Goal: Task Accomplishment & Management: Use online tool/utility

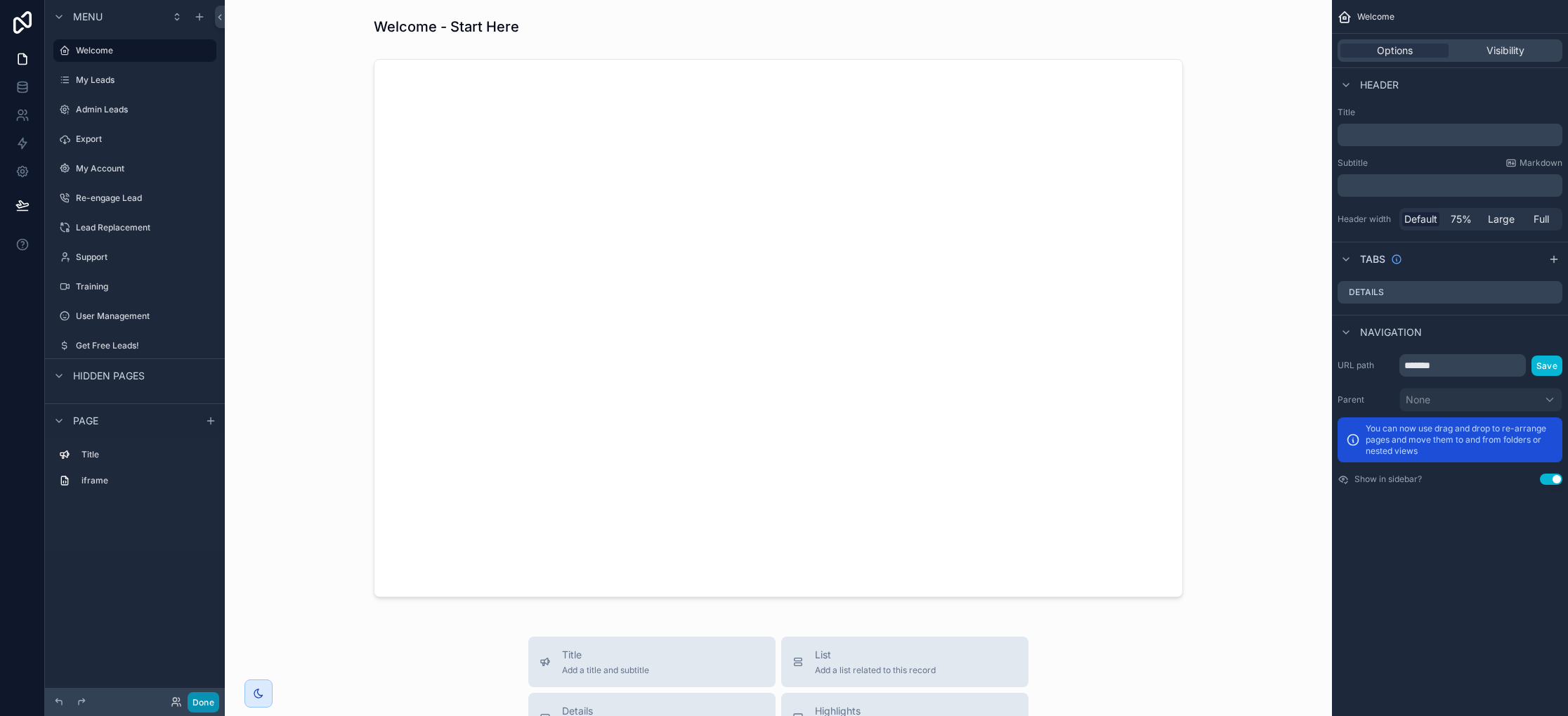
click at [197, 699] on button "Done" at bounding box center [203, 702] width 31 height 21
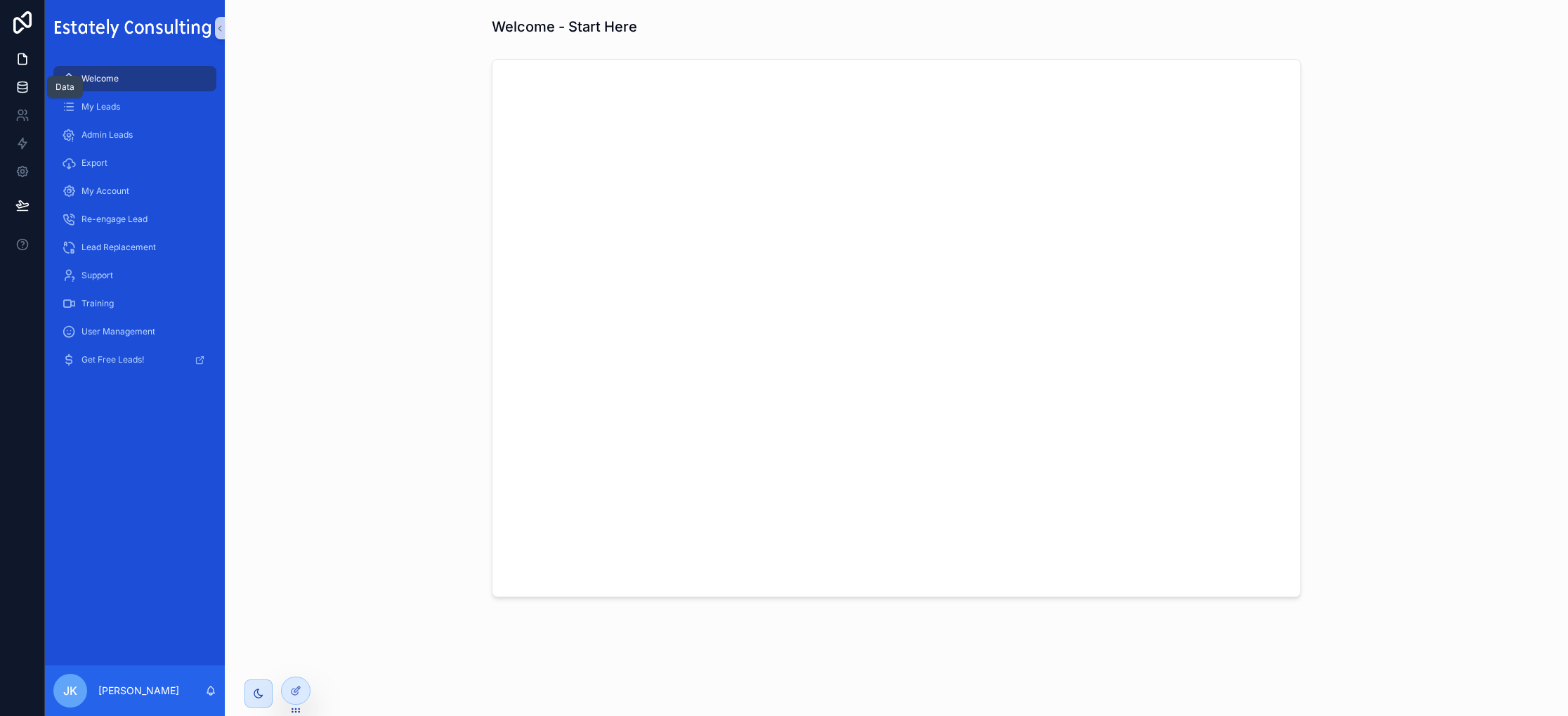
click at [23, 95] on link at bounding box center [22, 87] width 45 height 28
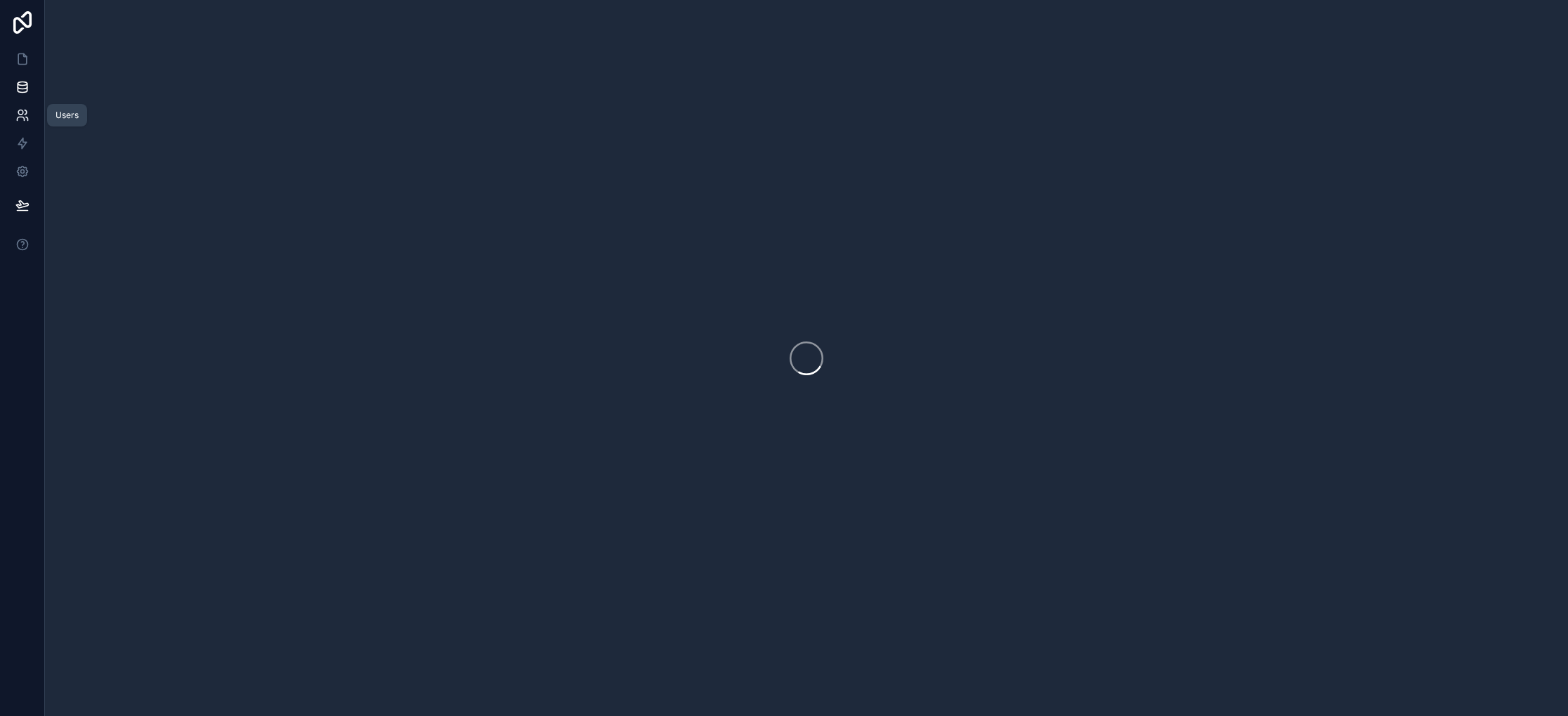
click at [26, 107] on link at bounding box center [22, 115] width 45 height 28
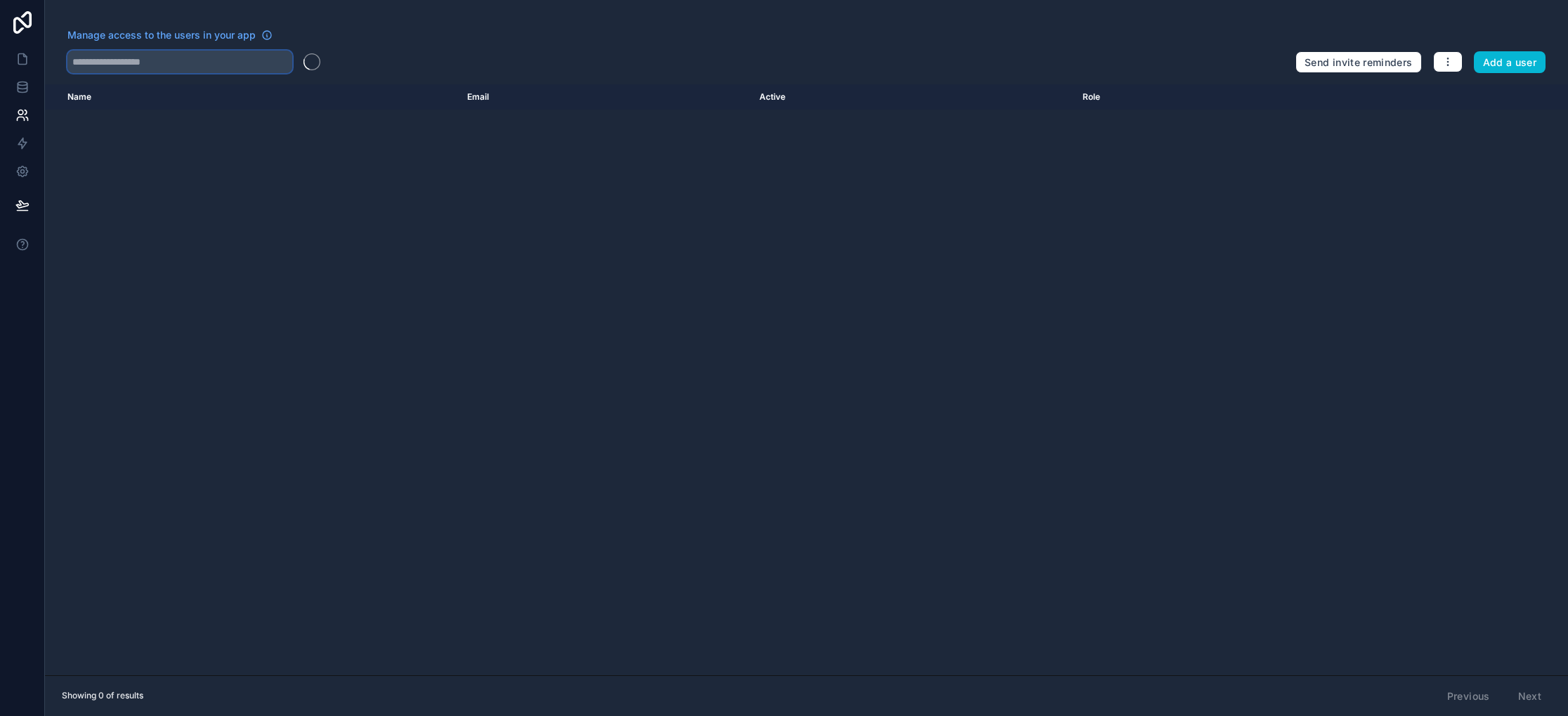
click at [183, 55] on input "text" at bounding box center [180, 61] width 225 height 22
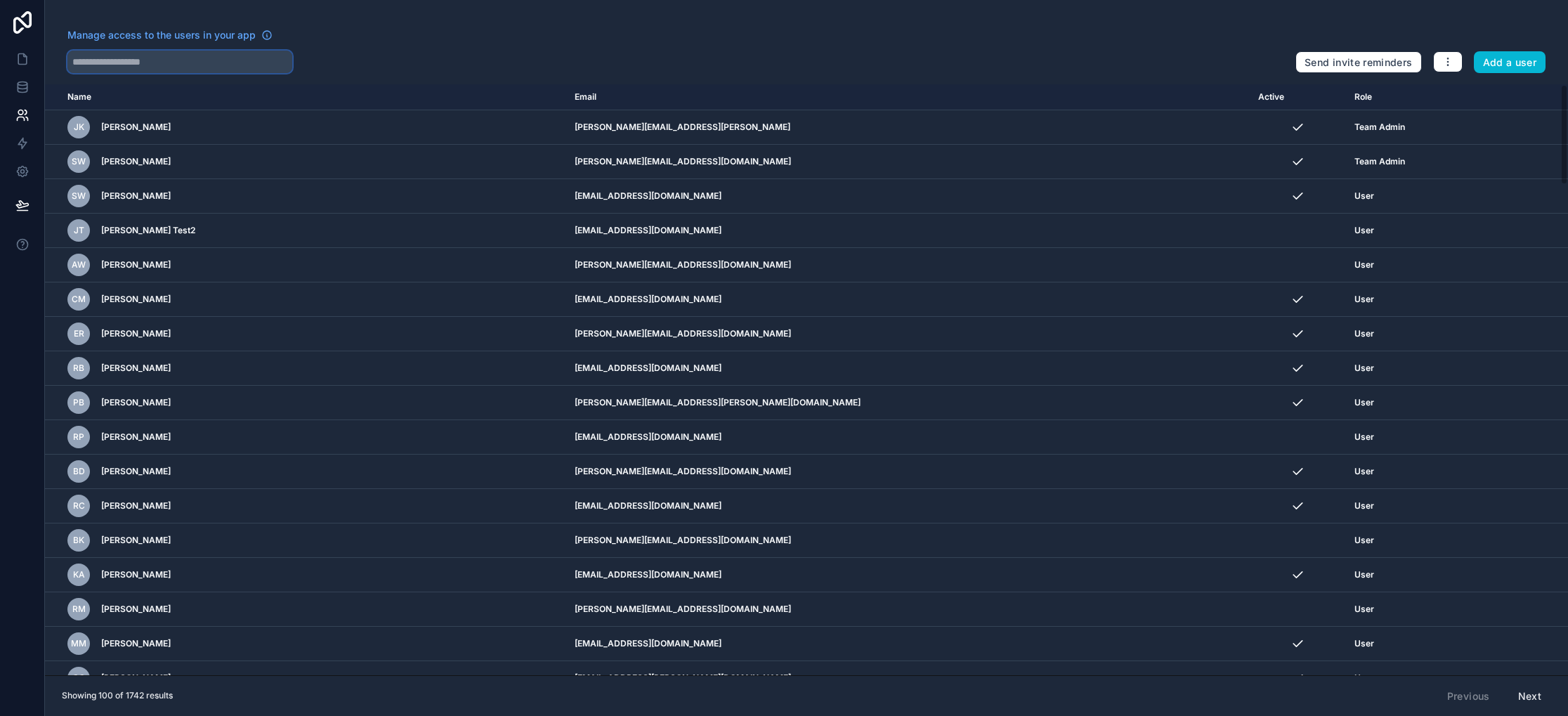
click at [182, 64] on input "text" at bounding box center [180, 61] width 225 height 22
click at [493, 10] on div "Manage access to the users in your app Send invite reminders Add a user Name Em…" at bounding box center [806, 358] width 1523 height 716
click at [12, 88] on link at bounding box center [22, 87] width 45 height 28
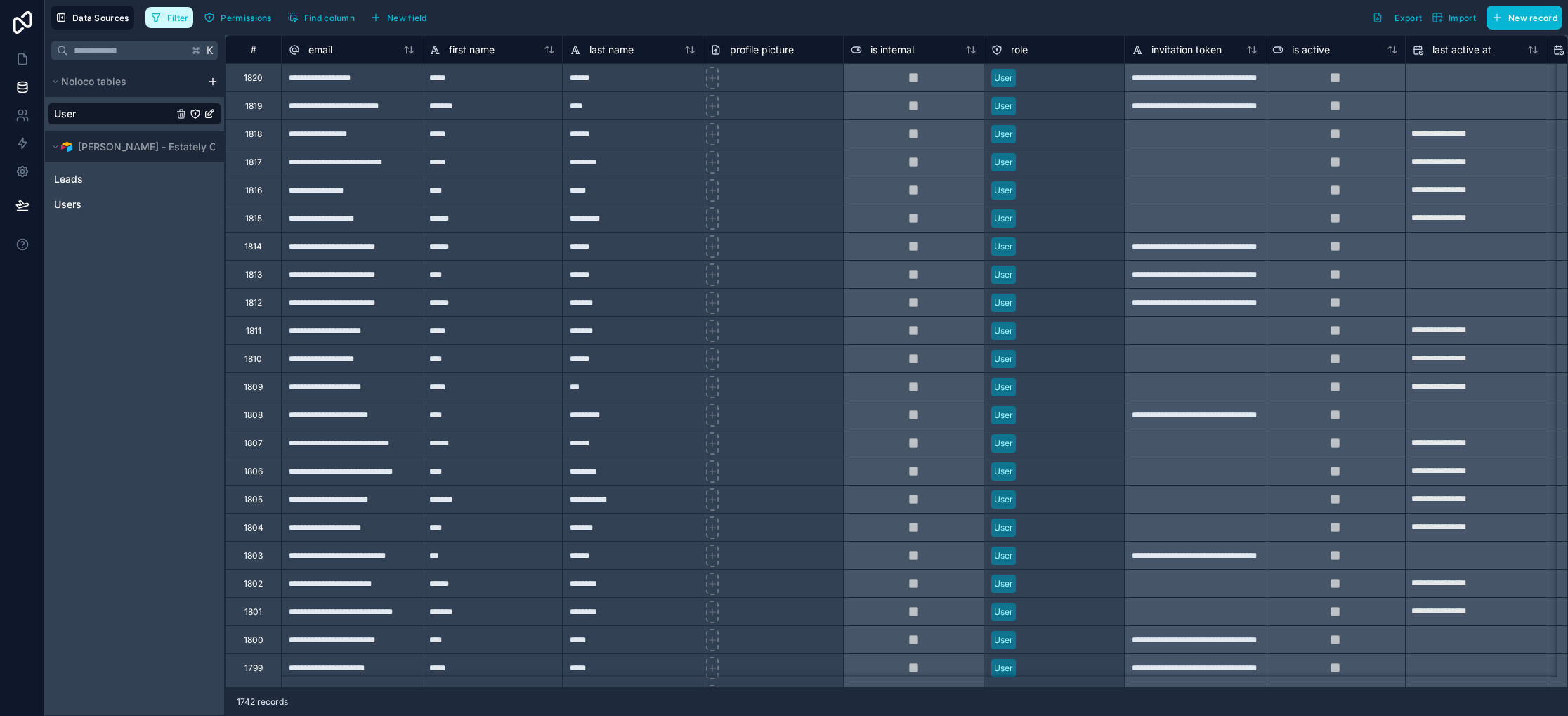
click at [152, 21] on icon "button" at bounding box center [156, 17] width 12 height 12
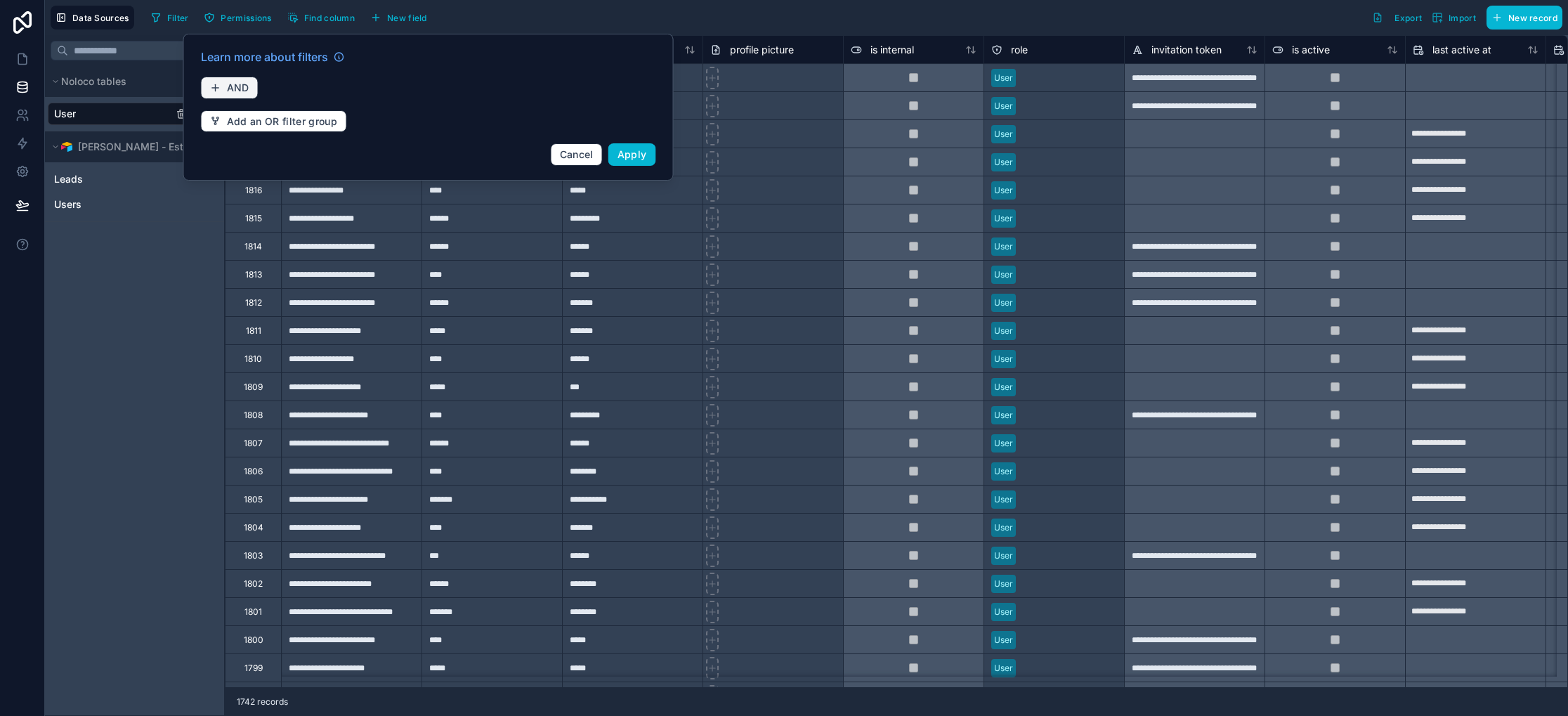
click at [233, 91] on span "AND" at bounding box center [238, 88] width 22 height 12
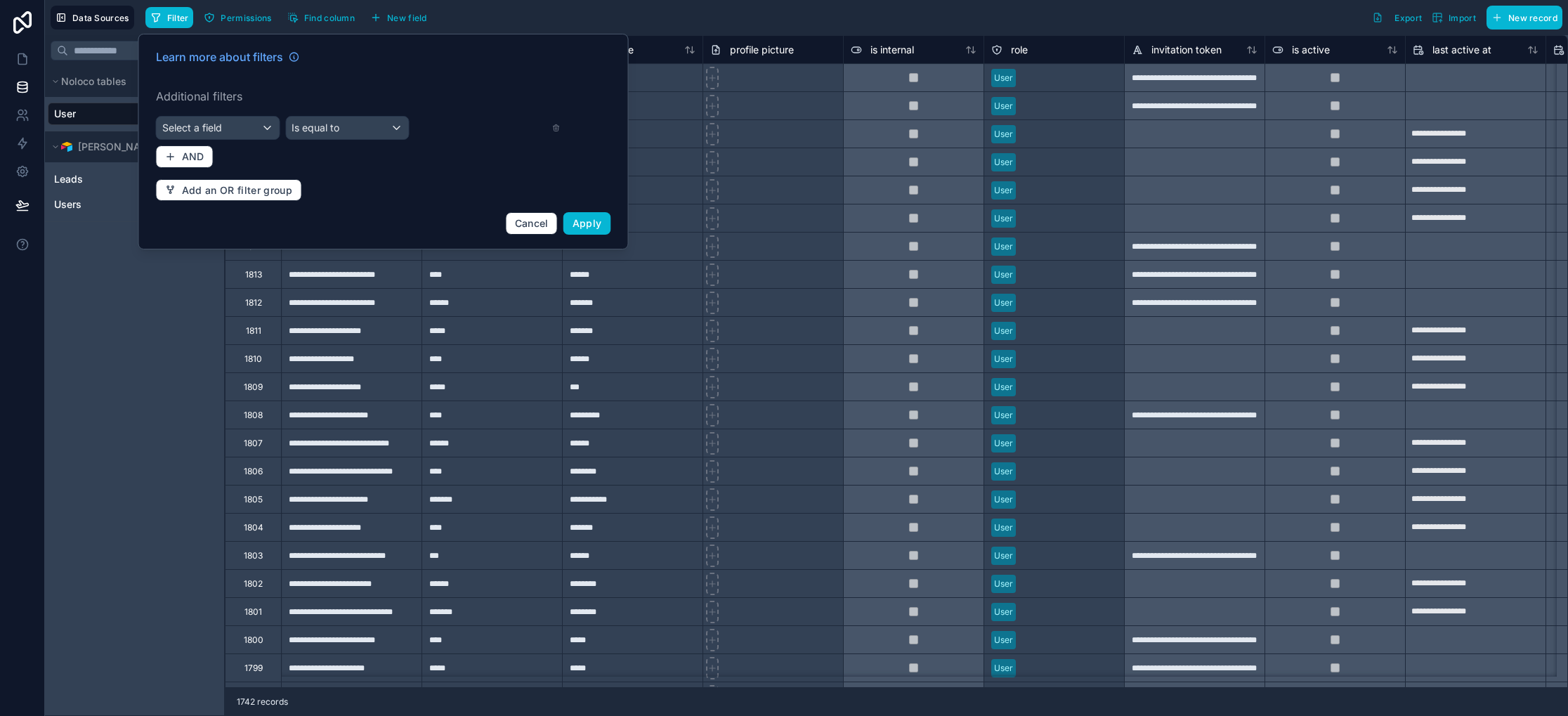
click at [236, 141] on div "Learn more about filters Additional filters Select a field Is equal to AND Add …" at bounding box center [383, 141] width 472 height 203
click at [240, 127] on div "Select a field" at bounding box center [218, 127] width 123 height 22
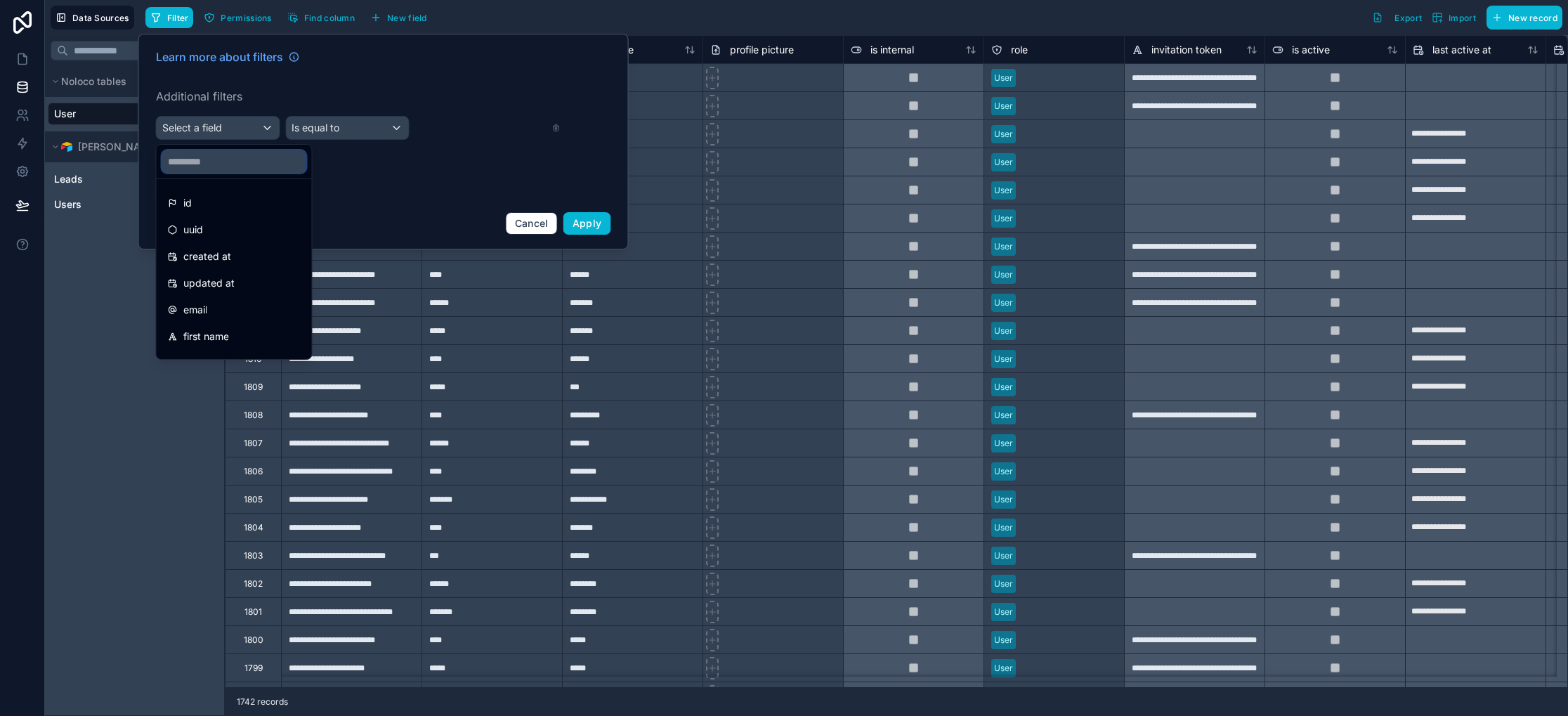
click at [228, 161] on input "text" at bounding box center [234, 161] width 144 height 22
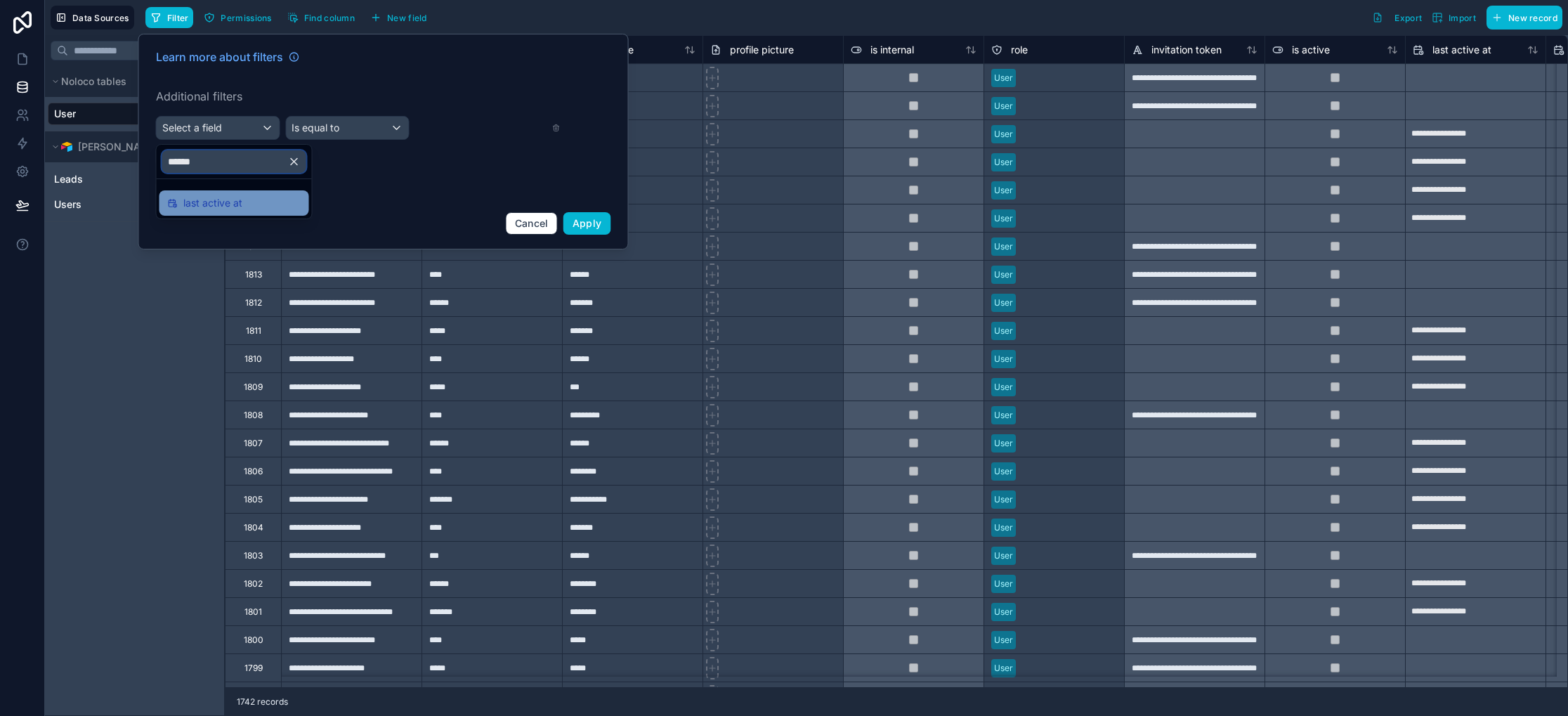
type input "******"
click at [262, 207] on div "last active at" at bounding box center [234, 203] width 133 height 17
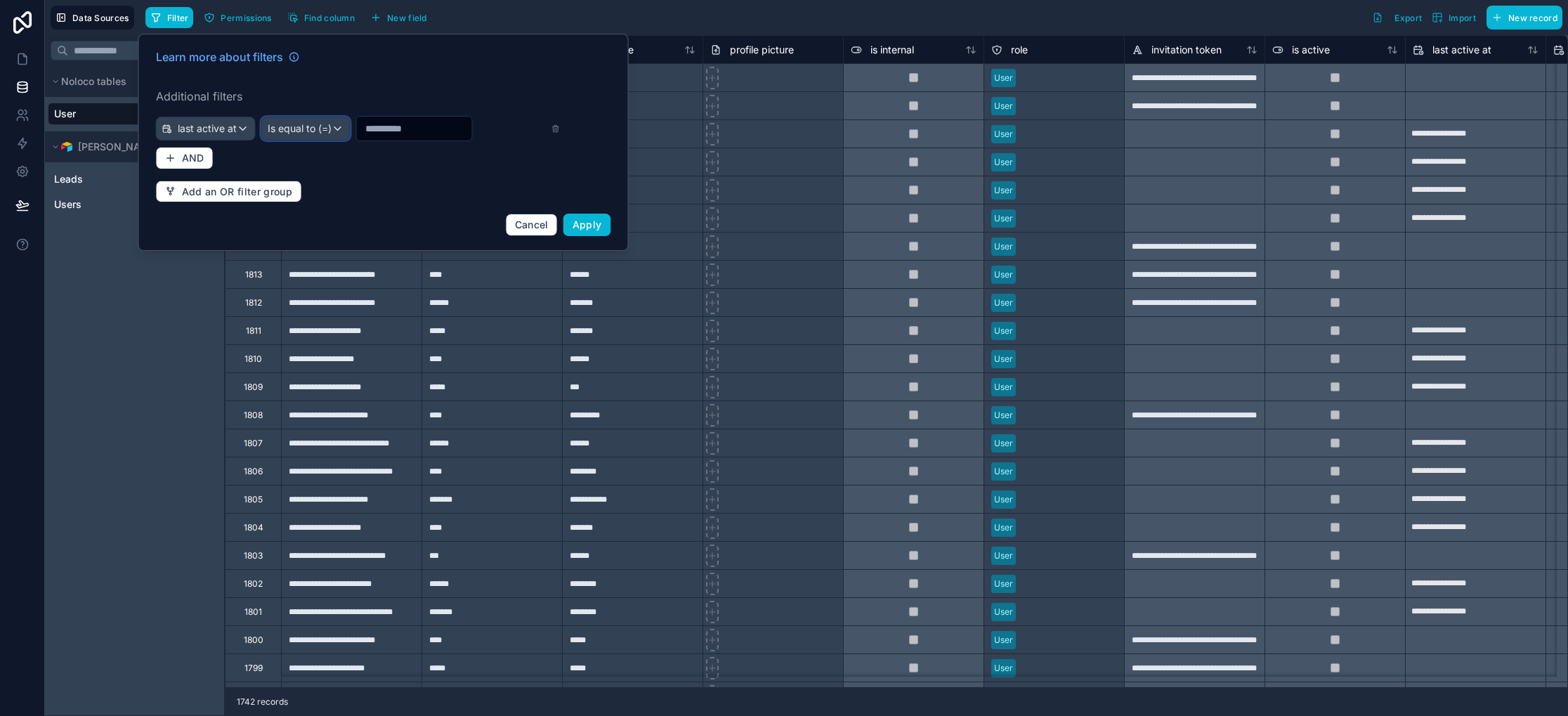
click at [334, 130] on div "Is equal to (=)" at bounding box center [306, 128] width 88 height 22
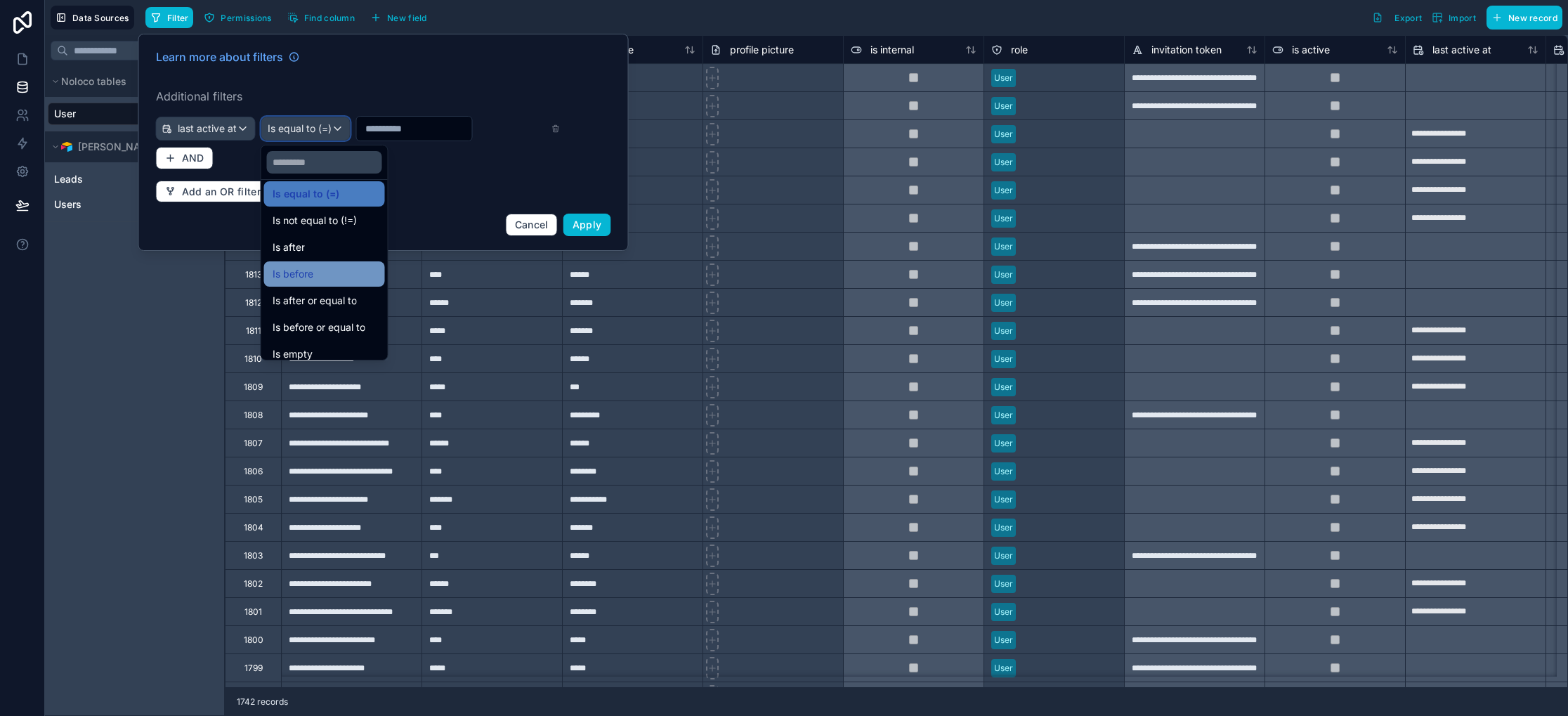
scroll to position [21, 0]
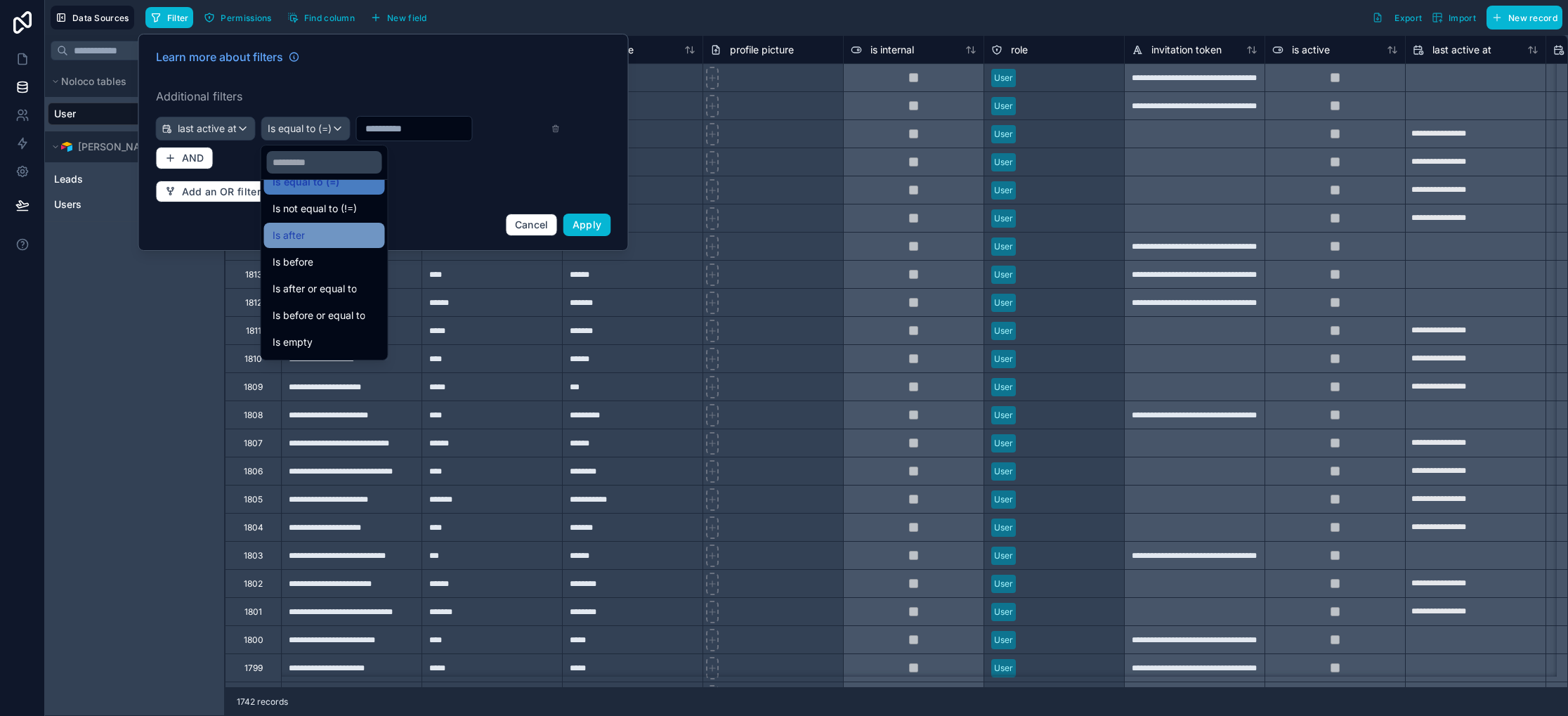
click at [319, 239] on div "Is after" at bounding box center [325, 236] width 104 height 17
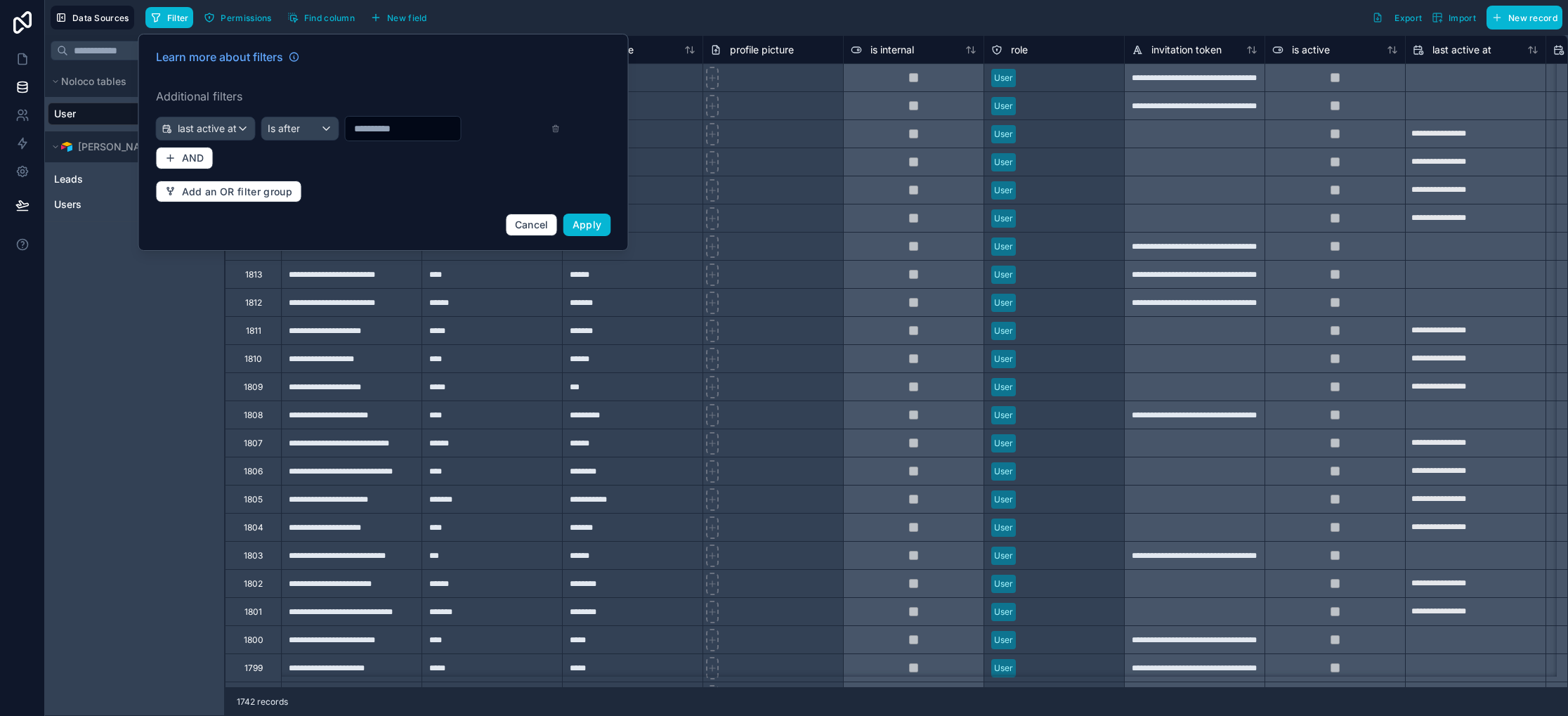
click at [387, 128] on input "text" at bounding box center [403, 129] width 115 height 20
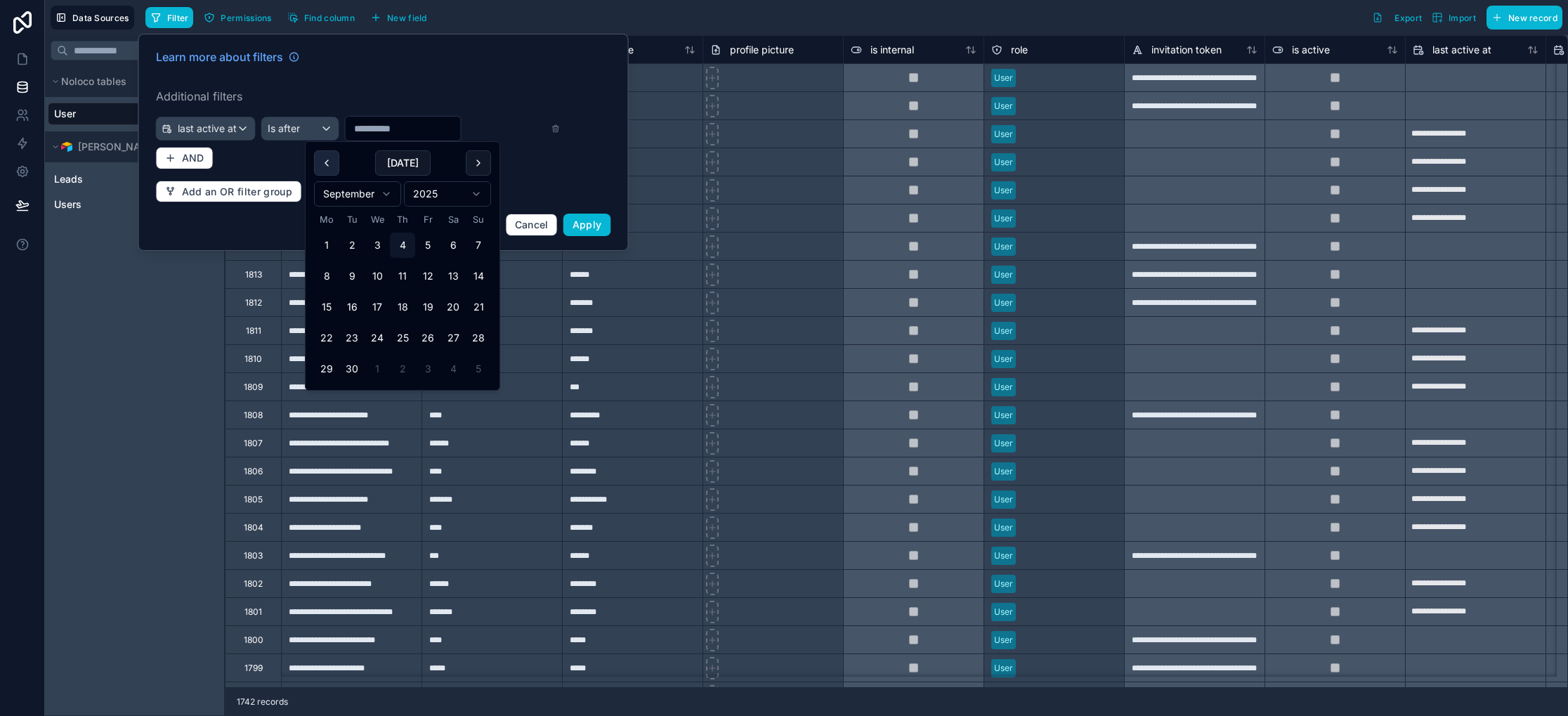
click at [331, 167] on button at bounding box center [326, 163] width 26 height 26
click at [407, 244] on button "31" at bounding box center [403, 245] width 26 height 26
type input "**********"
click at [189, 158] on span "AND" at bounding box center [193, 158] width 22 height 12
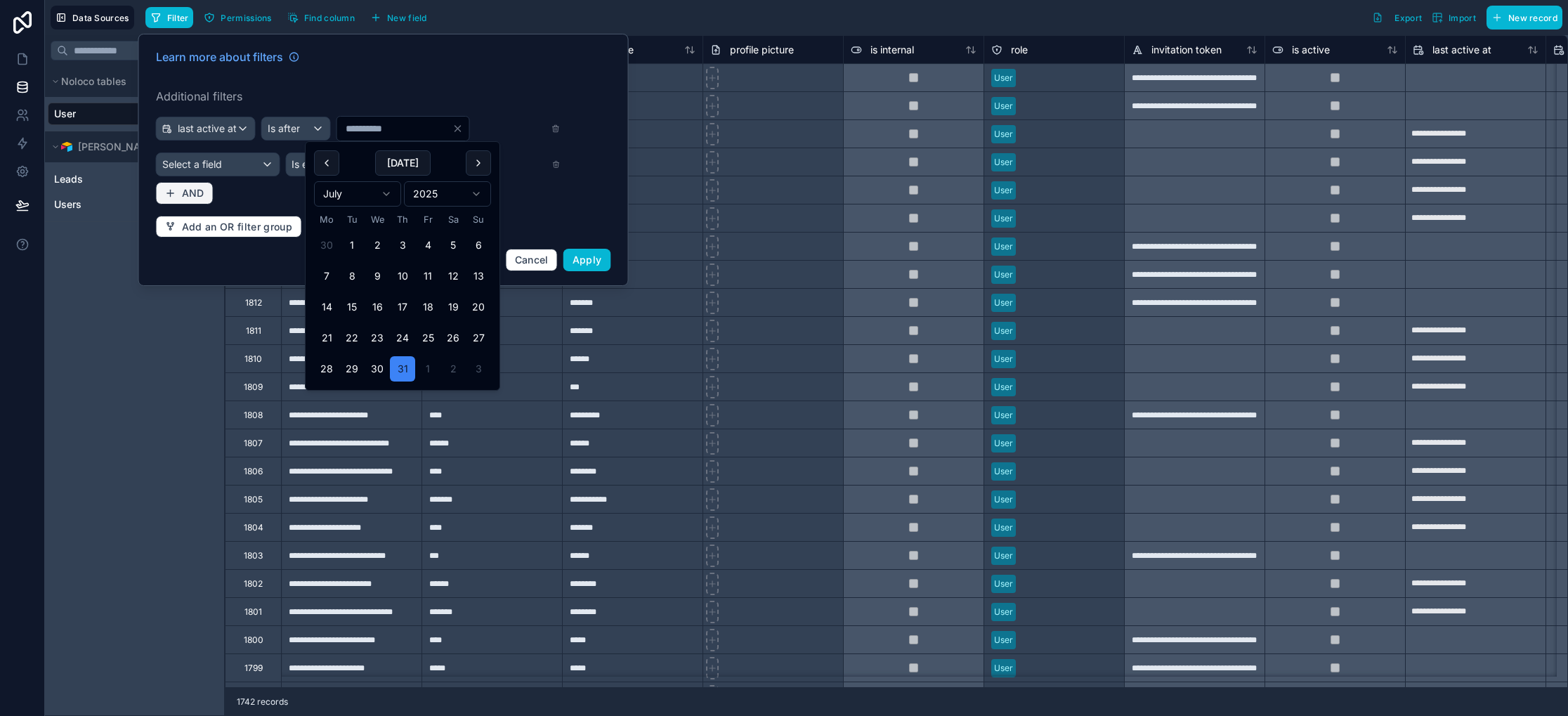
type input "**********"
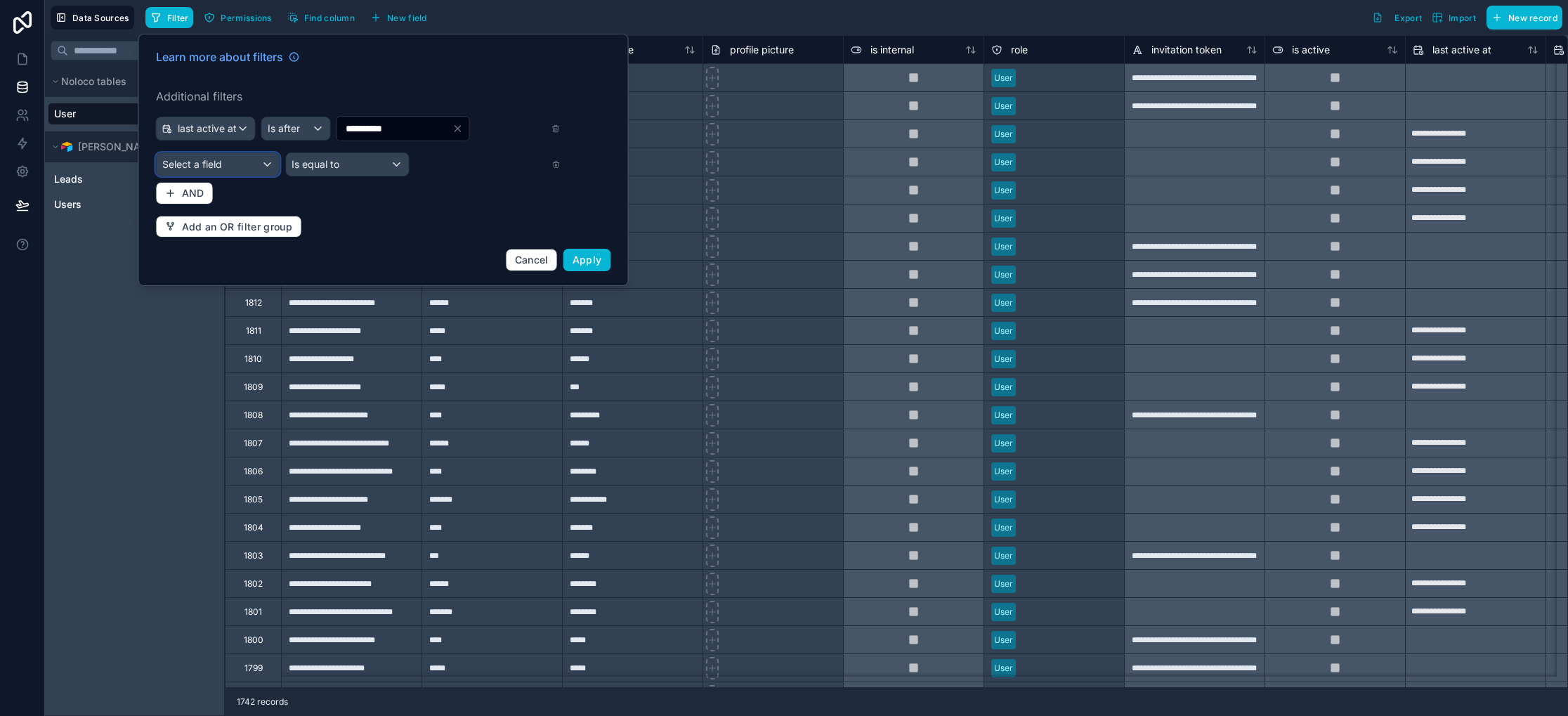
click at [239, 161] on div "Select a field" at bounding box center [218, 164] width 123 height 22
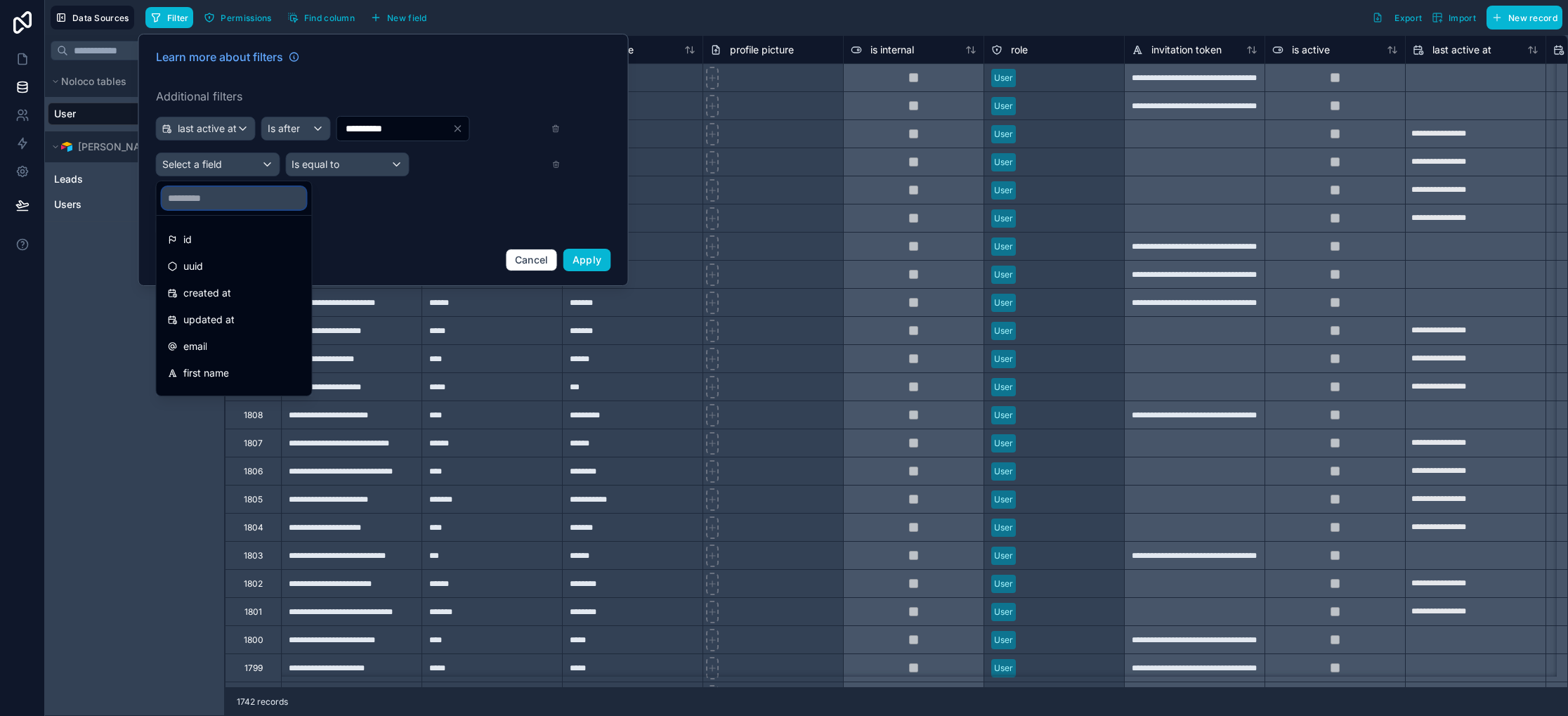
click at [253, 198] on input "text" at bounding box center [234, 198] width 144 height 22
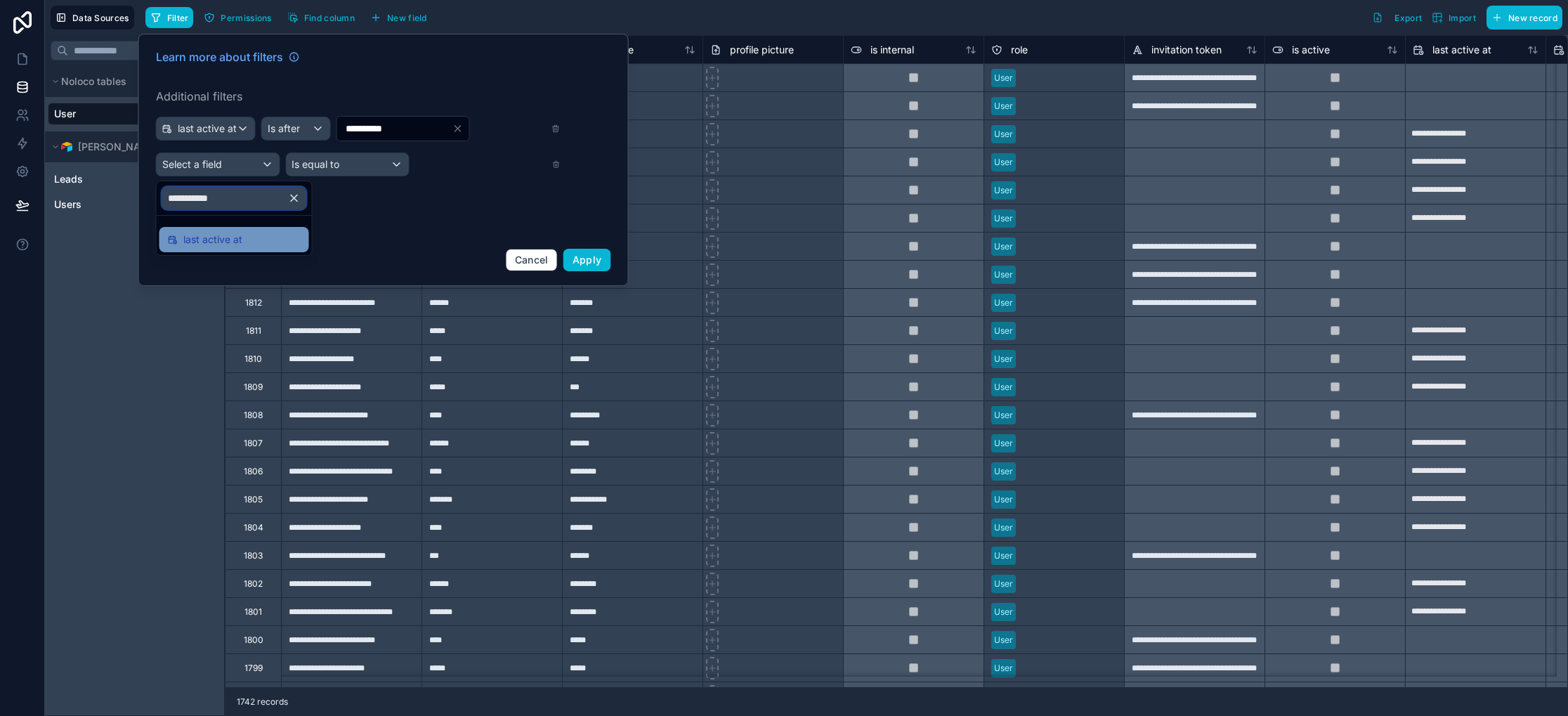
type input "**********"
click at [237, 233] on span "last active at" at bounding box center [212, 240] width 59 height 17
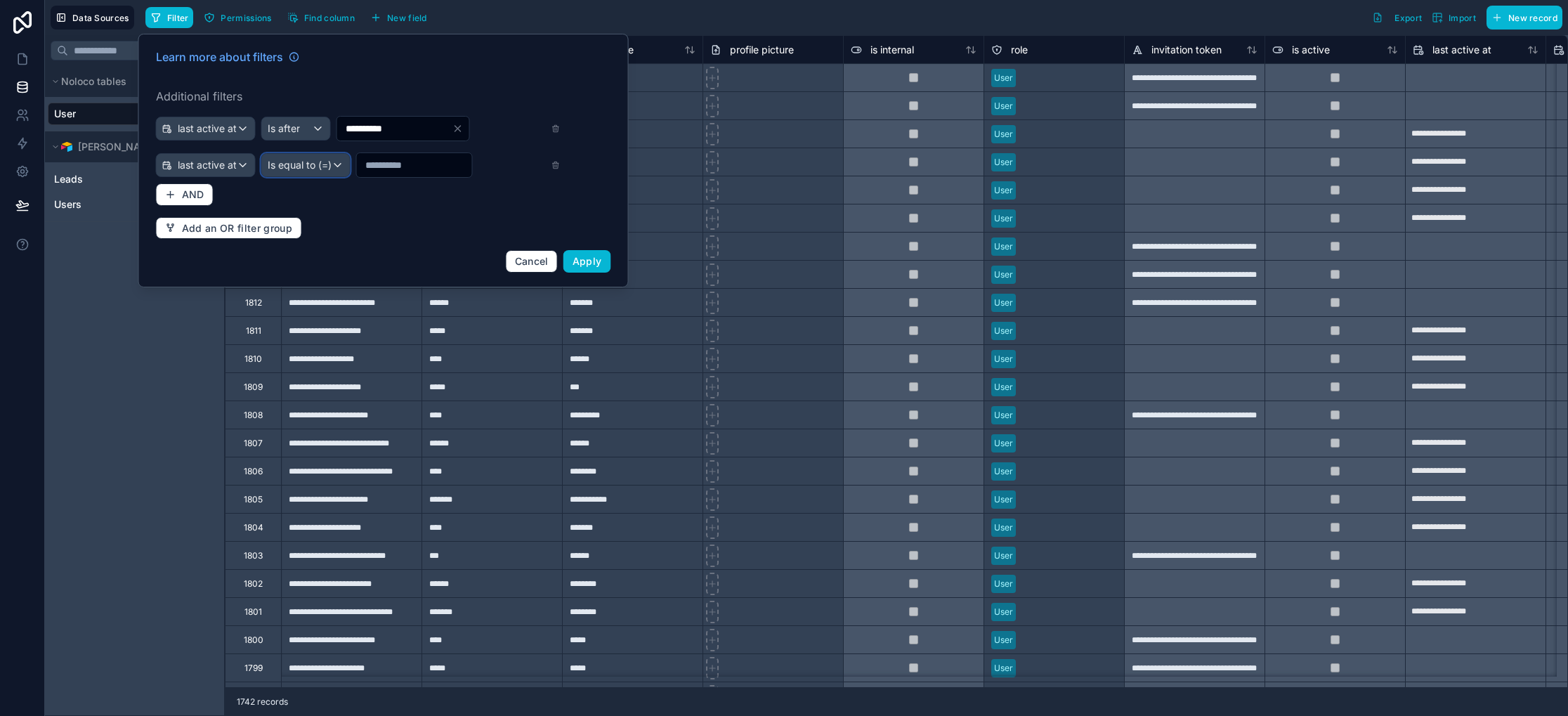
click at [324, 160] on span "Is equal to (=)" at bounding box center [299, 165] width 64 height 14
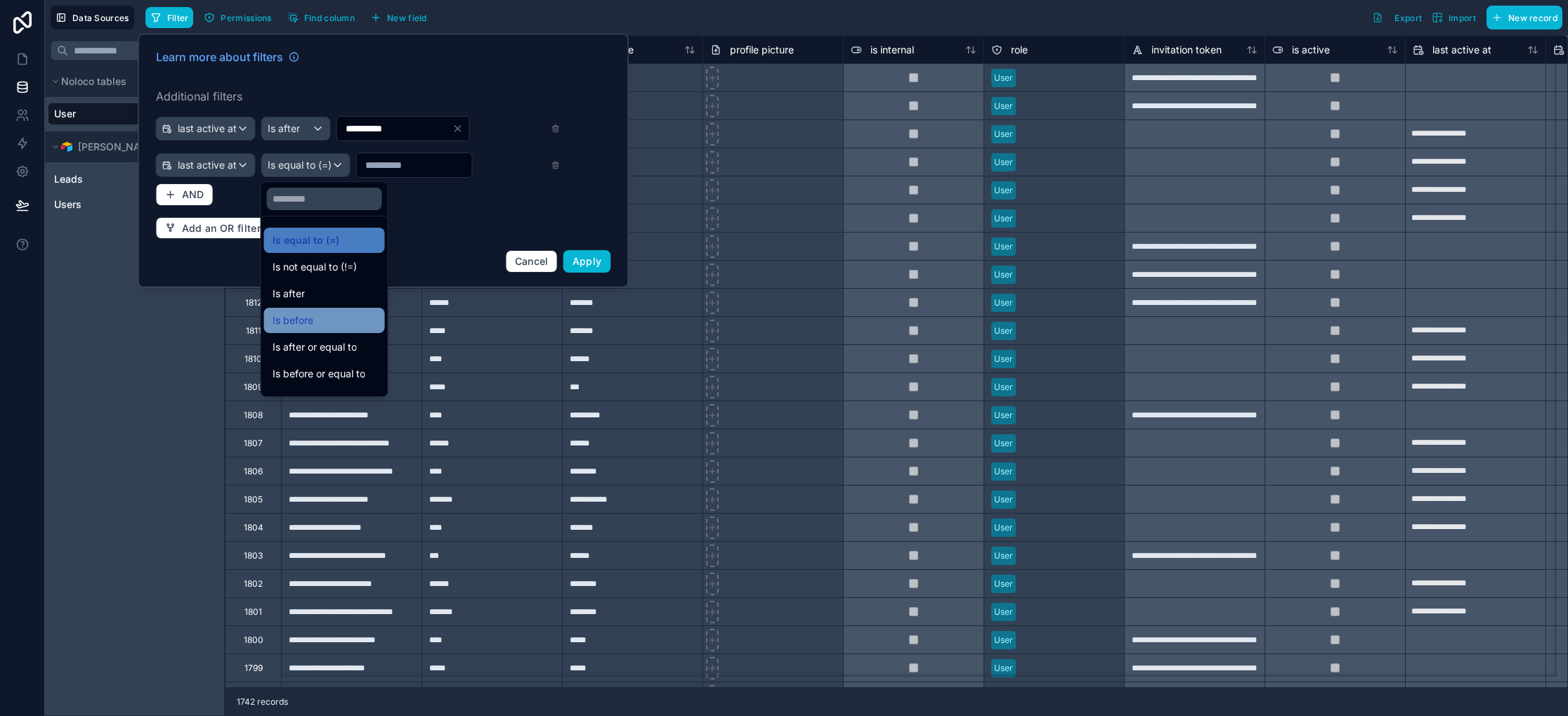
click at [331, 321] on div "Is before" at bounding box center [325, 320] width 104 height 17
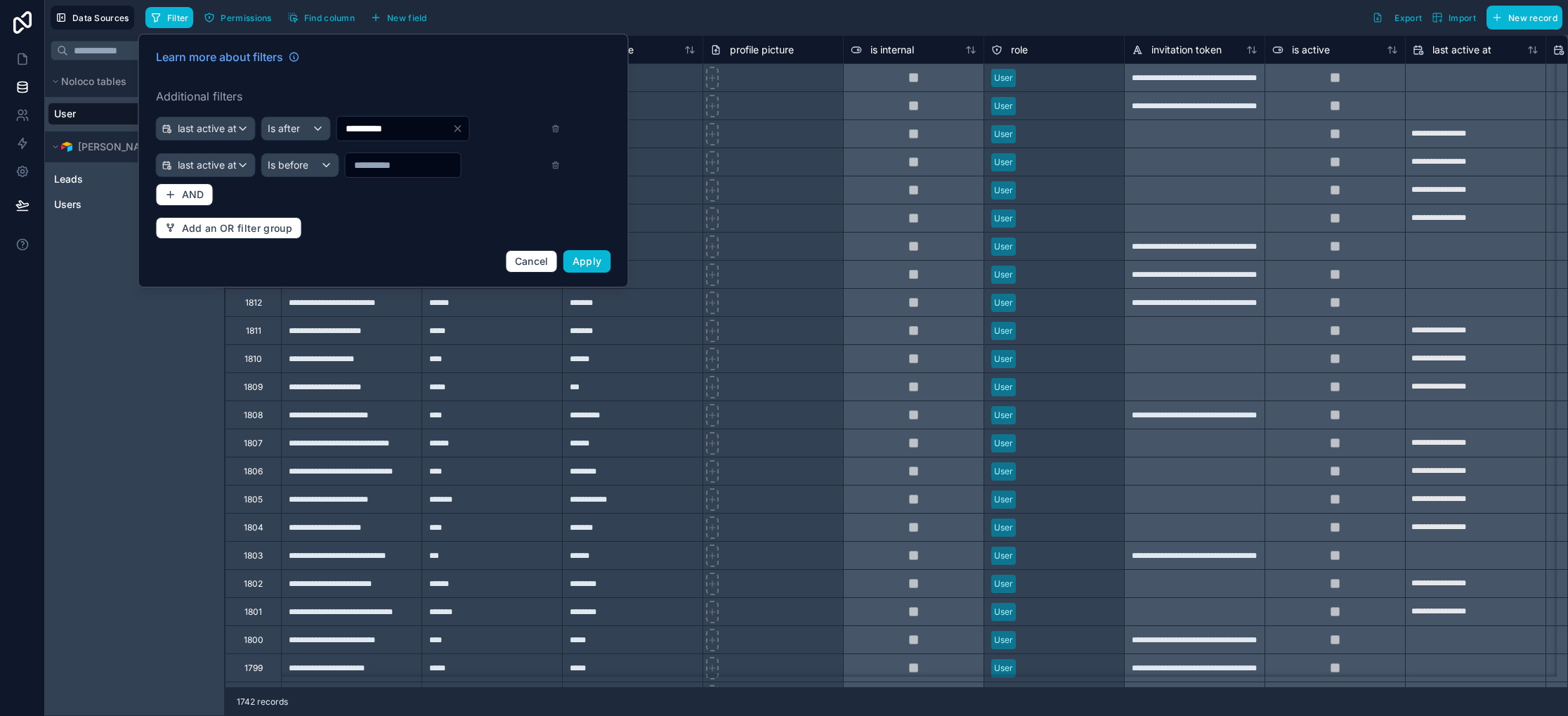
click at [384, 169] on input "text" at bounding box center [403, 165] width 115 height 20
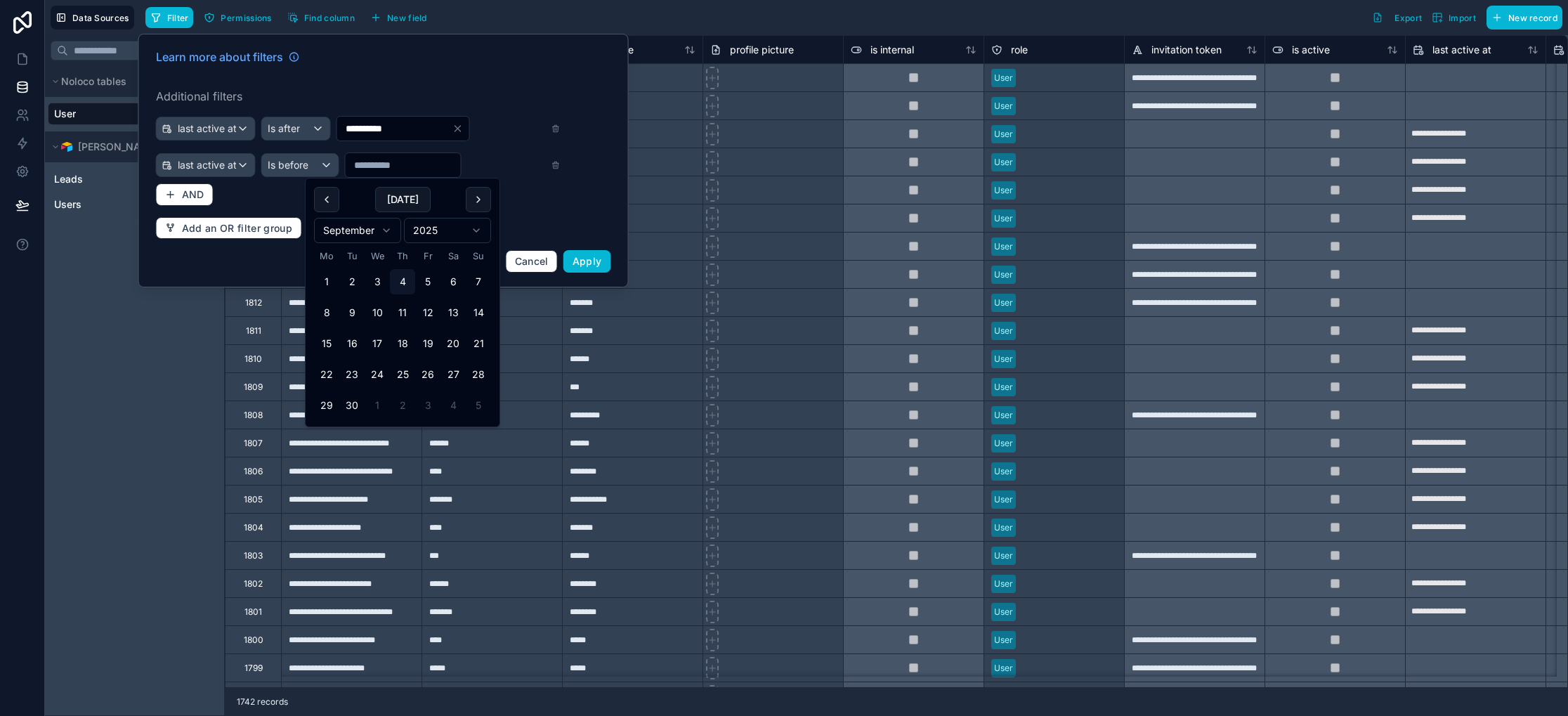
click at [293, 189] on div "**********" at bounding box center [383, 160] width 472 height 241
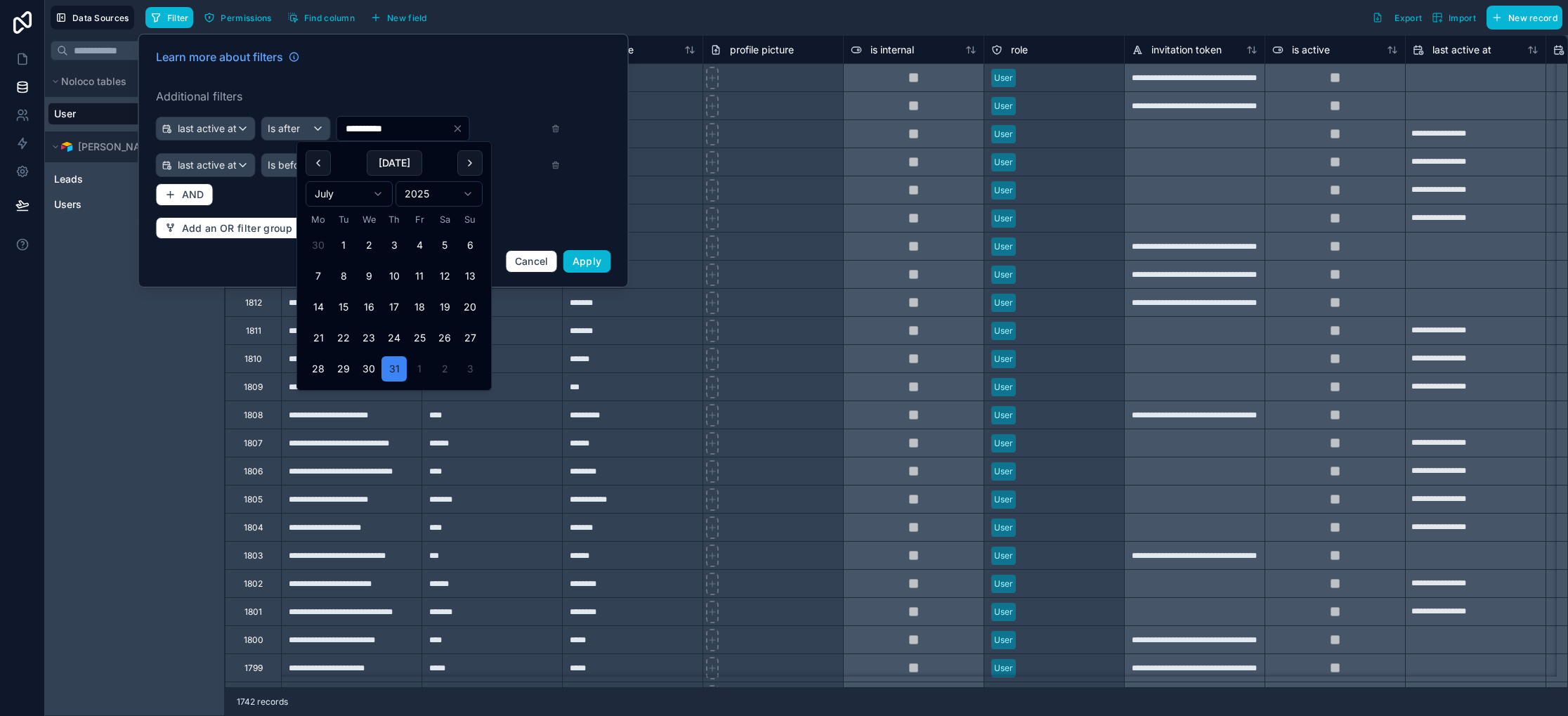
click at [397, 123] on input "**********" at bounding box center [394, 129] width 115 height 20
click at [388, 155] on button "[DATE]" at bounding box center [394, 163] width 55 height 26
click at [556, 168] on icon at bounding box center [555, 165] width 5 height 5
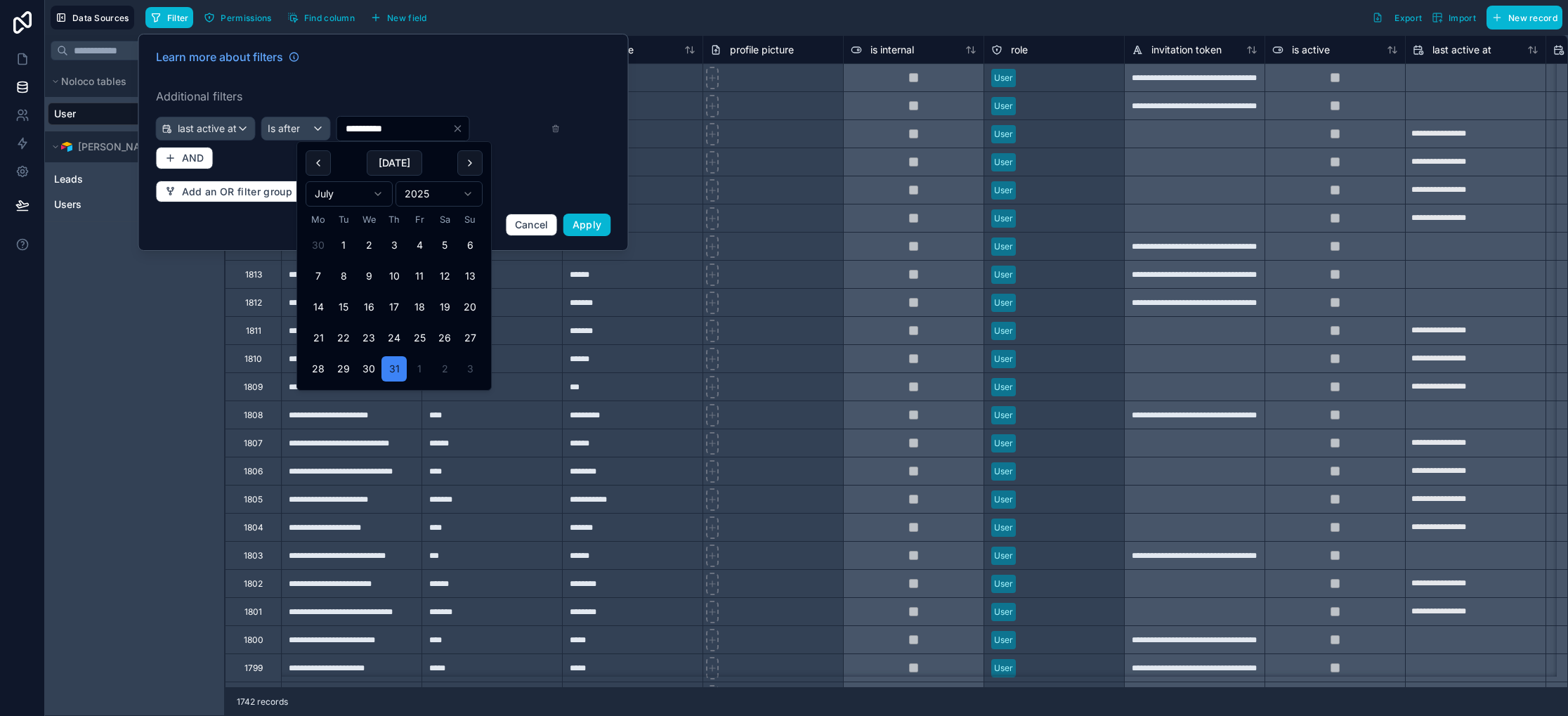
click at [416, 133] on input "**********" at bounding box center [394, 129] width 115 height 20
click at [469, 166] on button at bounding box center [469, 163] width 26 height 26
click at [341, 274] on button "5" at bounding box center [343, 276] width 26 height 26
click at [298, 129] on span "Is after" at bounding box center [284, 128] width 32 height 14
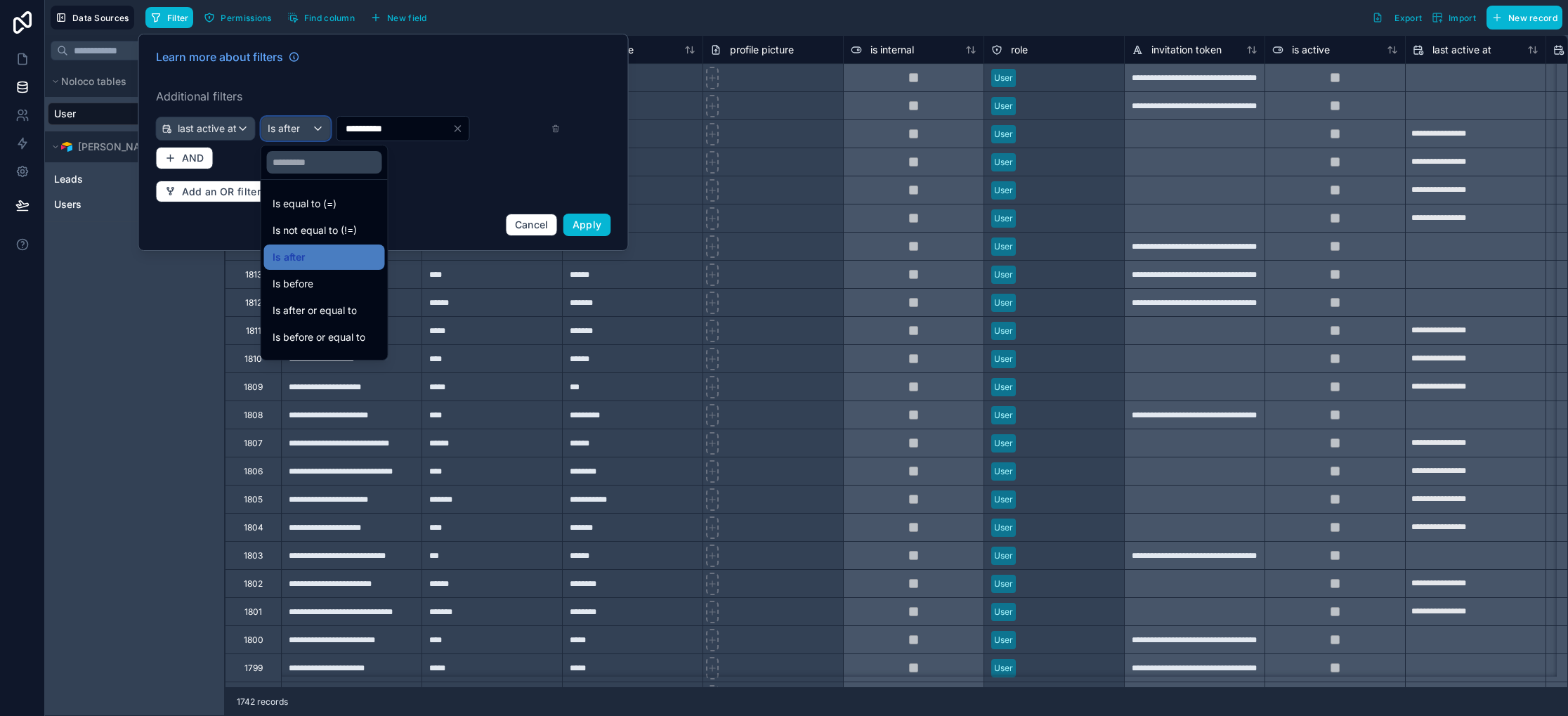
type input "**********"
click at [327, 307] on span "Is after or equal to" at bounding box center [315, 310] width 84 height 17
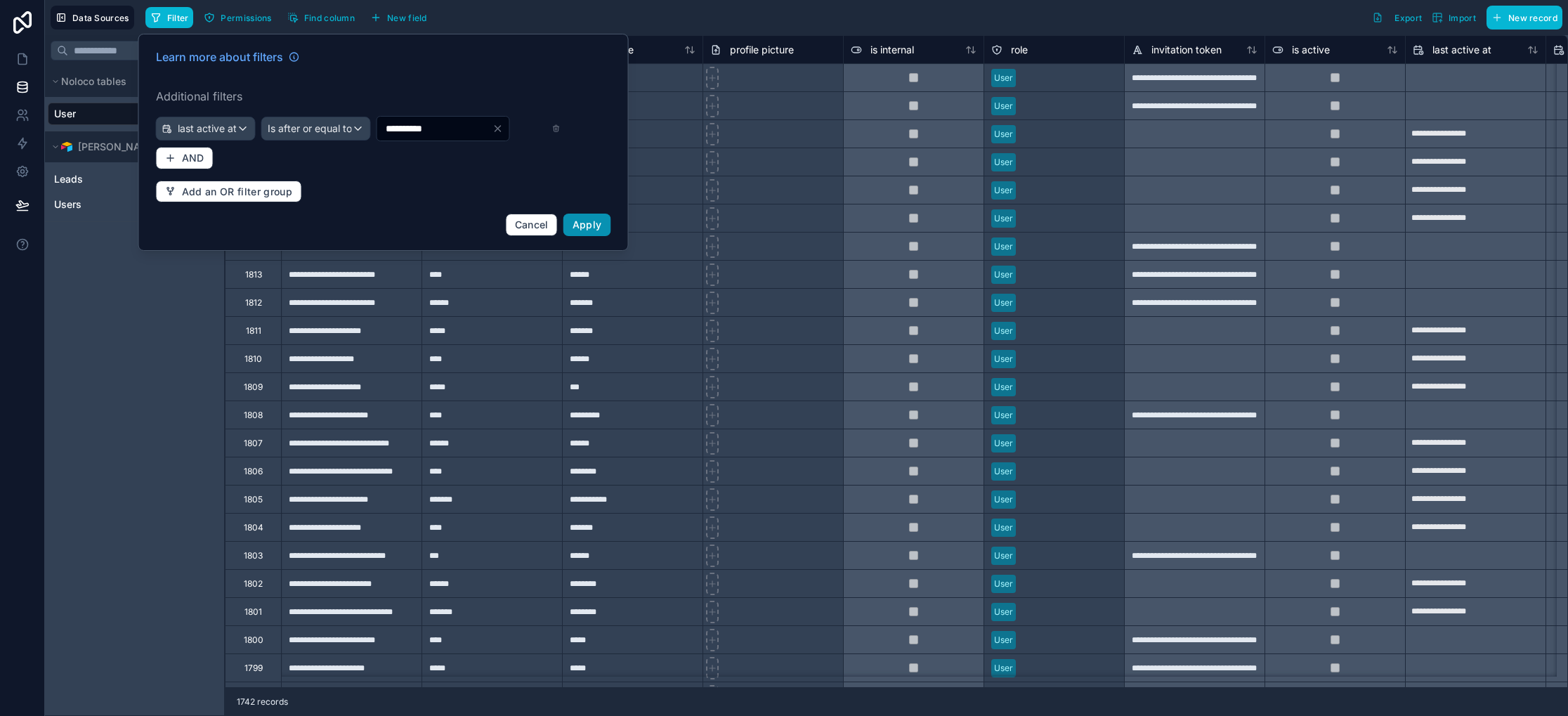
click at [586, 230] on span "Apply" at bounding box center [588, 224] width 30 height 12
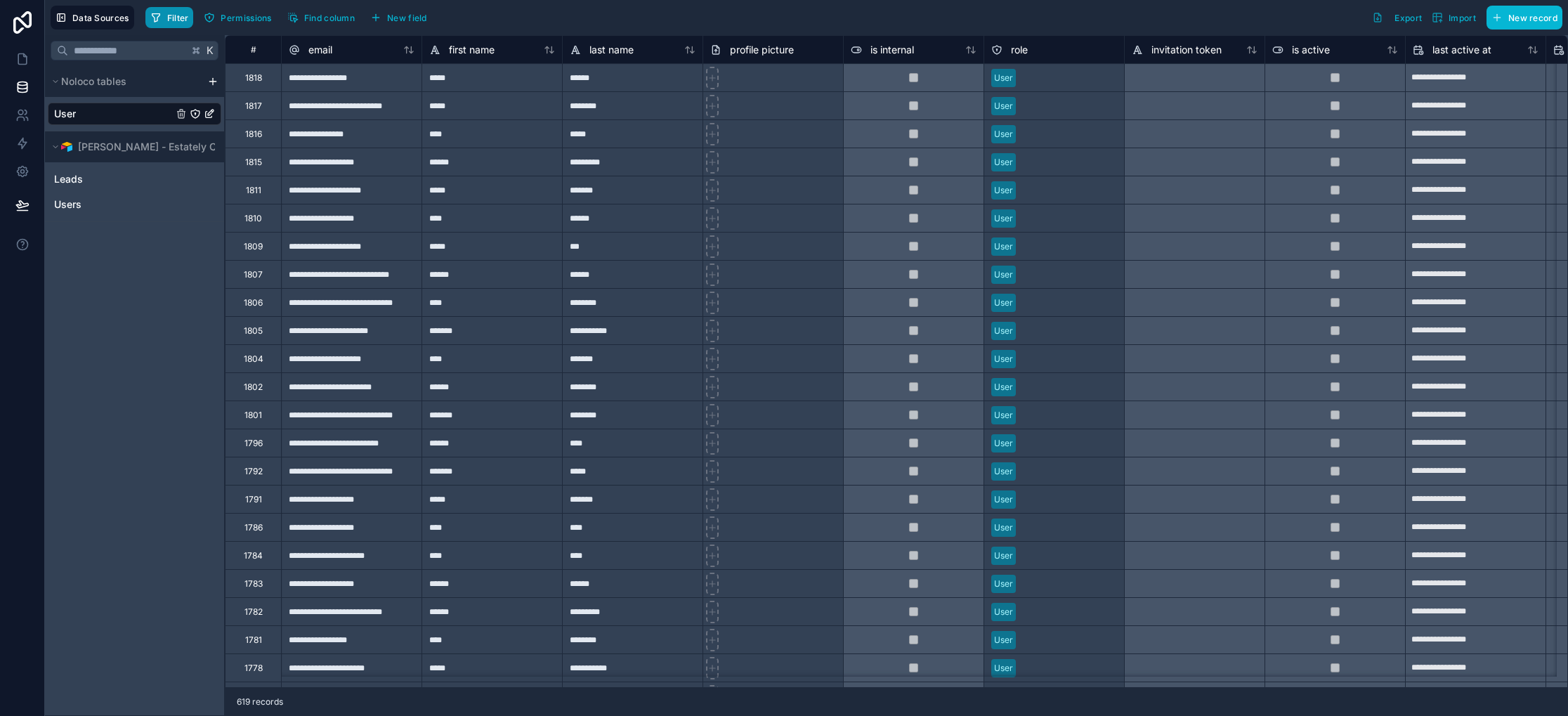
click at [166, 11] on button "Filter" at bounding box center [169, 17] width 49 height 21
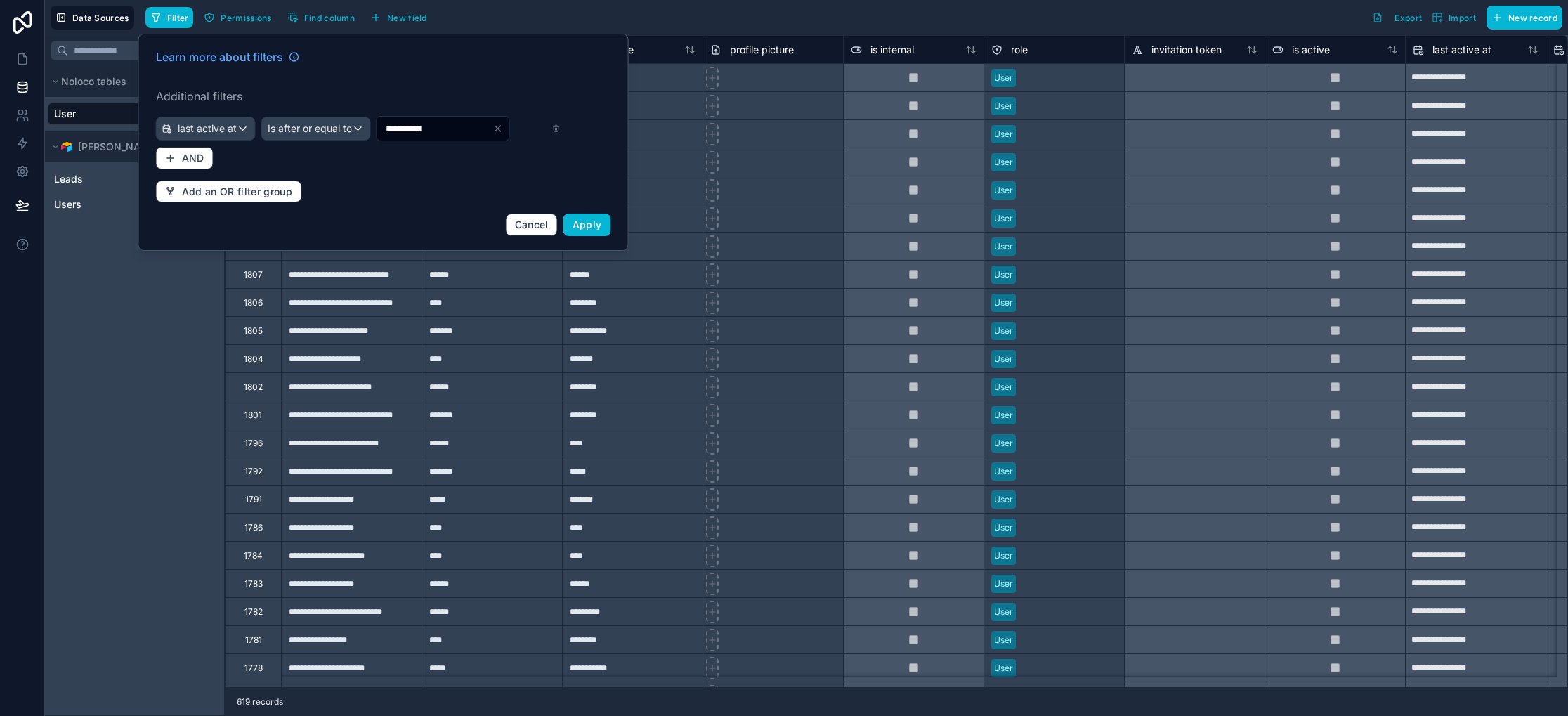
click at [419, 126] on input "**********" at bounding box center [434, 129] width 115 height 20
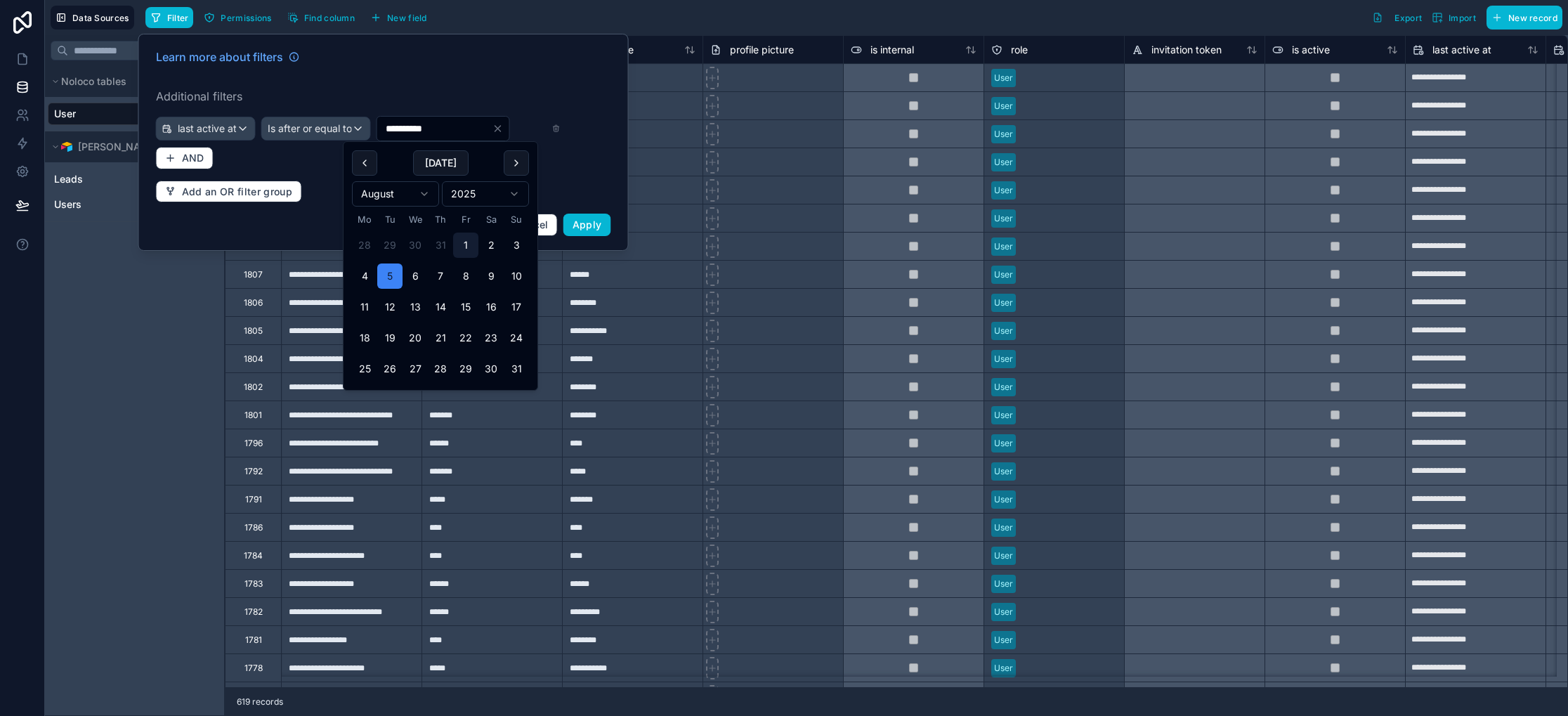
click at [459, 246] on button "1" at bounding box center [465, 245] width 26 height 26
type input "**********"
click at [591, 227] on span "Apply" at bounding box center [588, 224] width 30 height 12
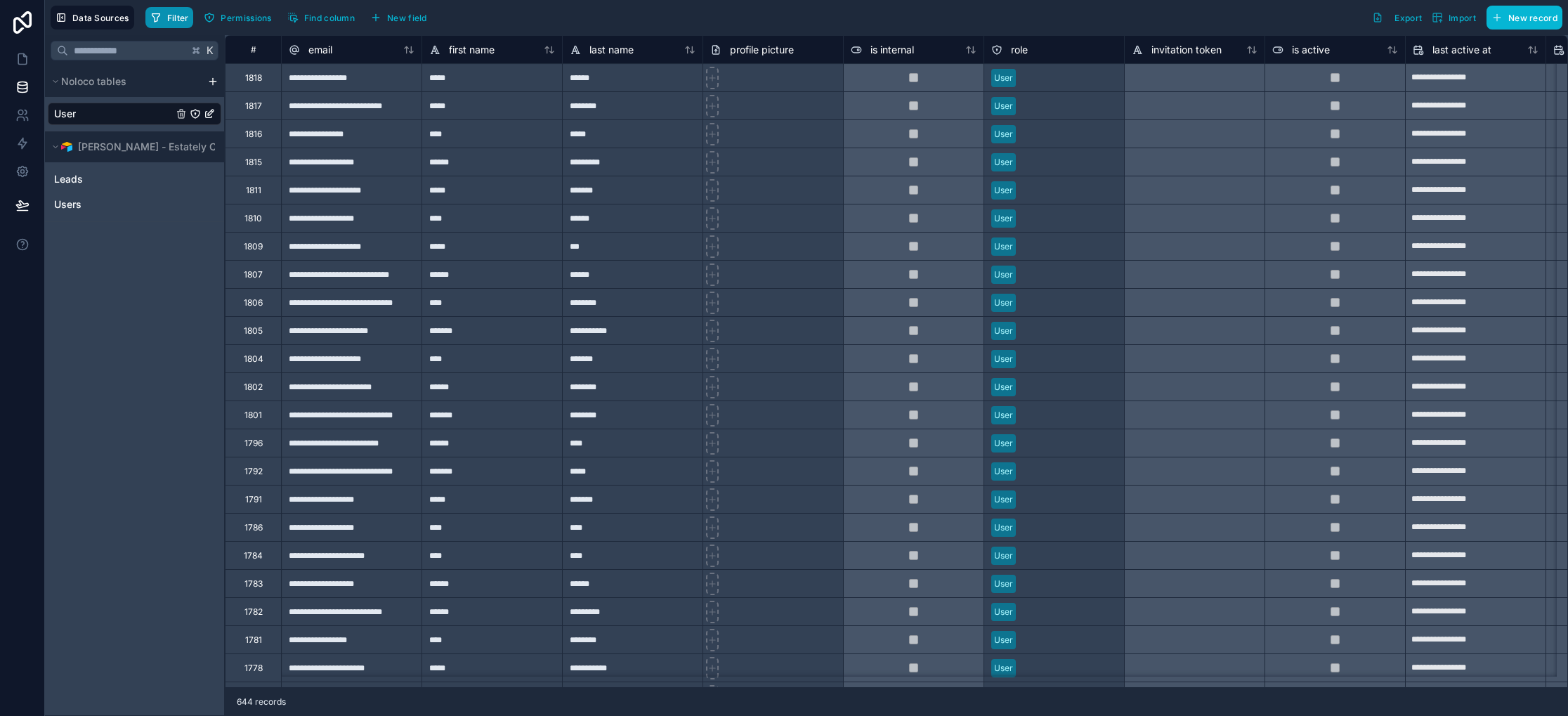
click at [183, 23] on button "Filter" at bounding box center [169, 17] width 49 height 21
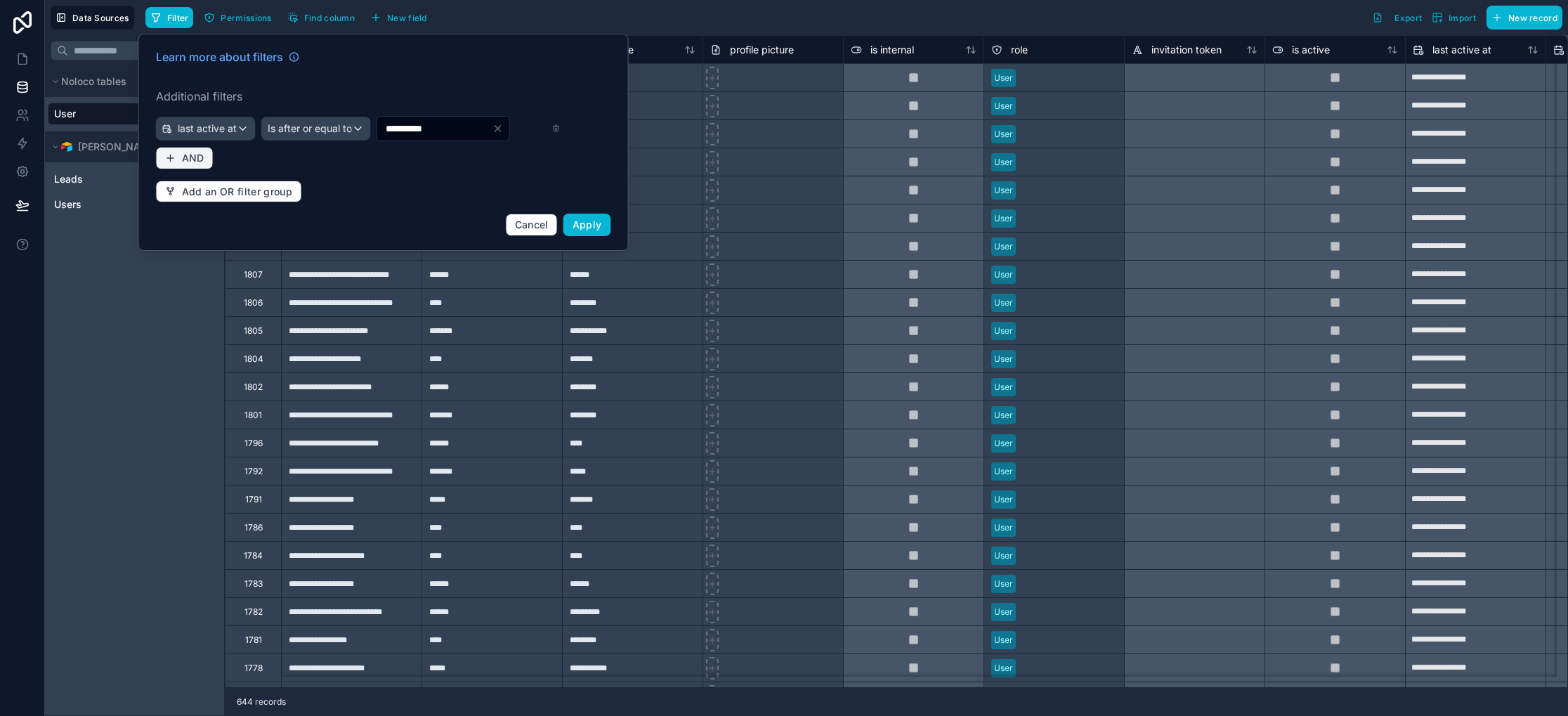
click at [200, 155] on span "AND" at bounding box center [193, 158] width 22 height 12
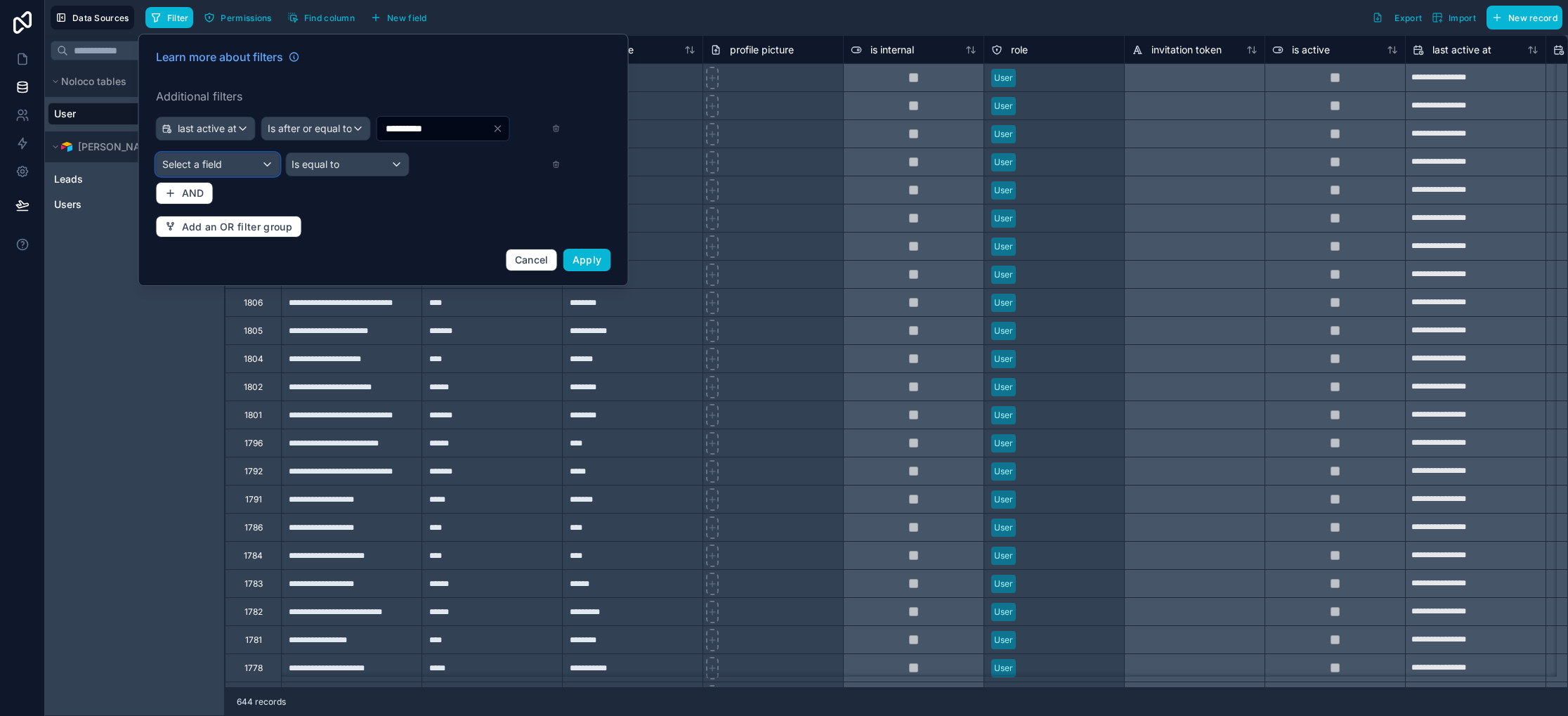
click at [246, 165] on div "Select a field" at bounding box center [218, 164] width 123 height 22
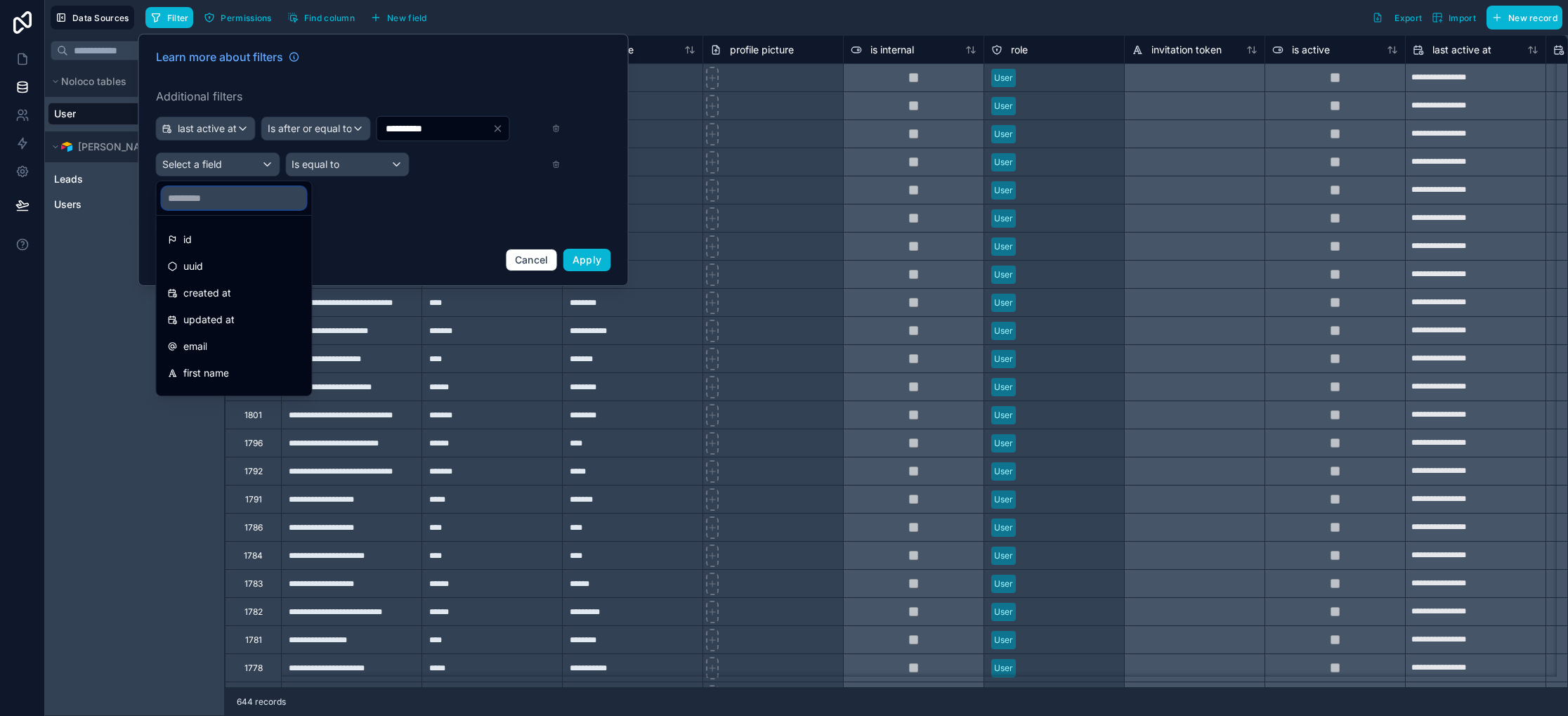
click at [244, 194] on input "text" at bounding box center [234, 198] width 144 height 22
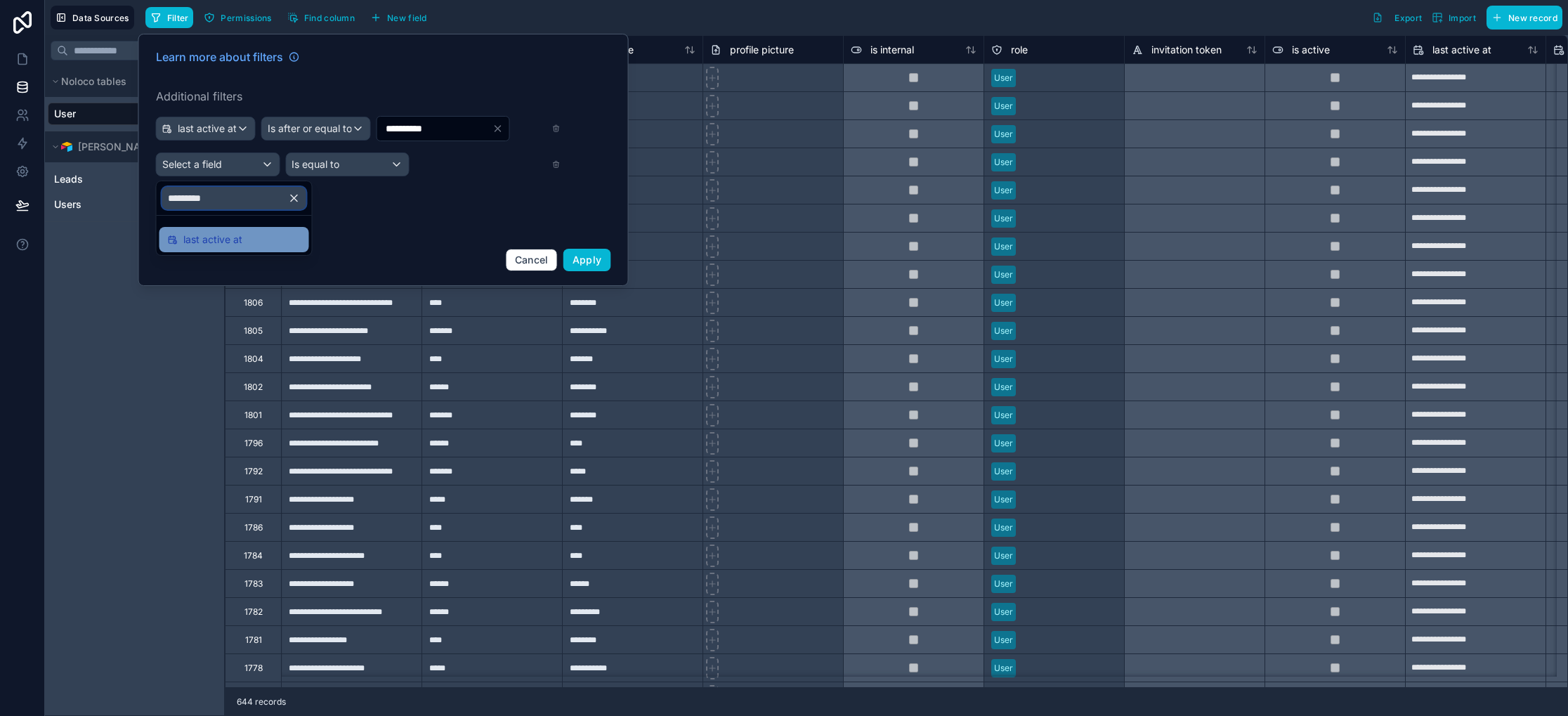
type input "*********"
click at [271, 247] on div "last active at" at bounding box center [234, 240] width 133 height 17
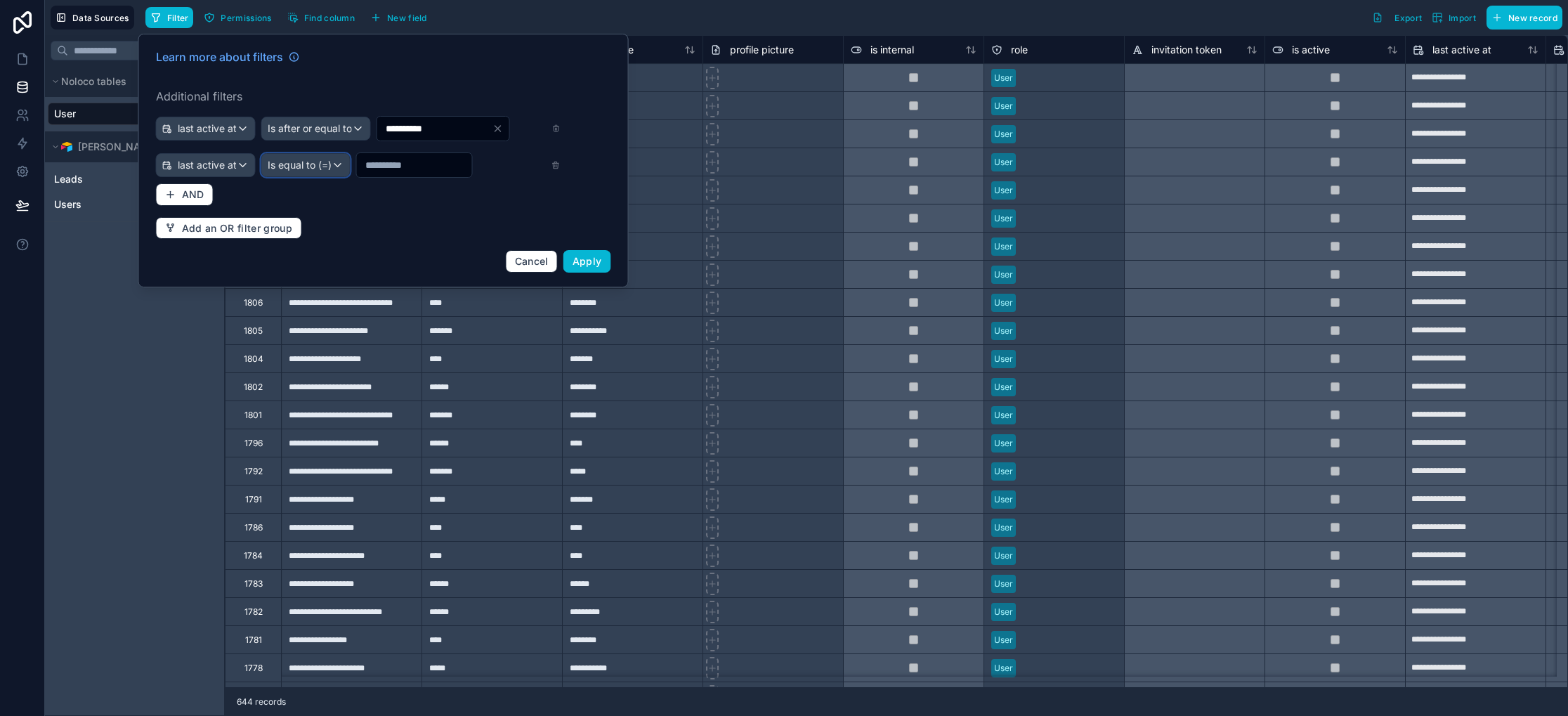
click at [326, 165] on span "Is equal to (=)" at bounding box center [299, 165] width 64 height 14
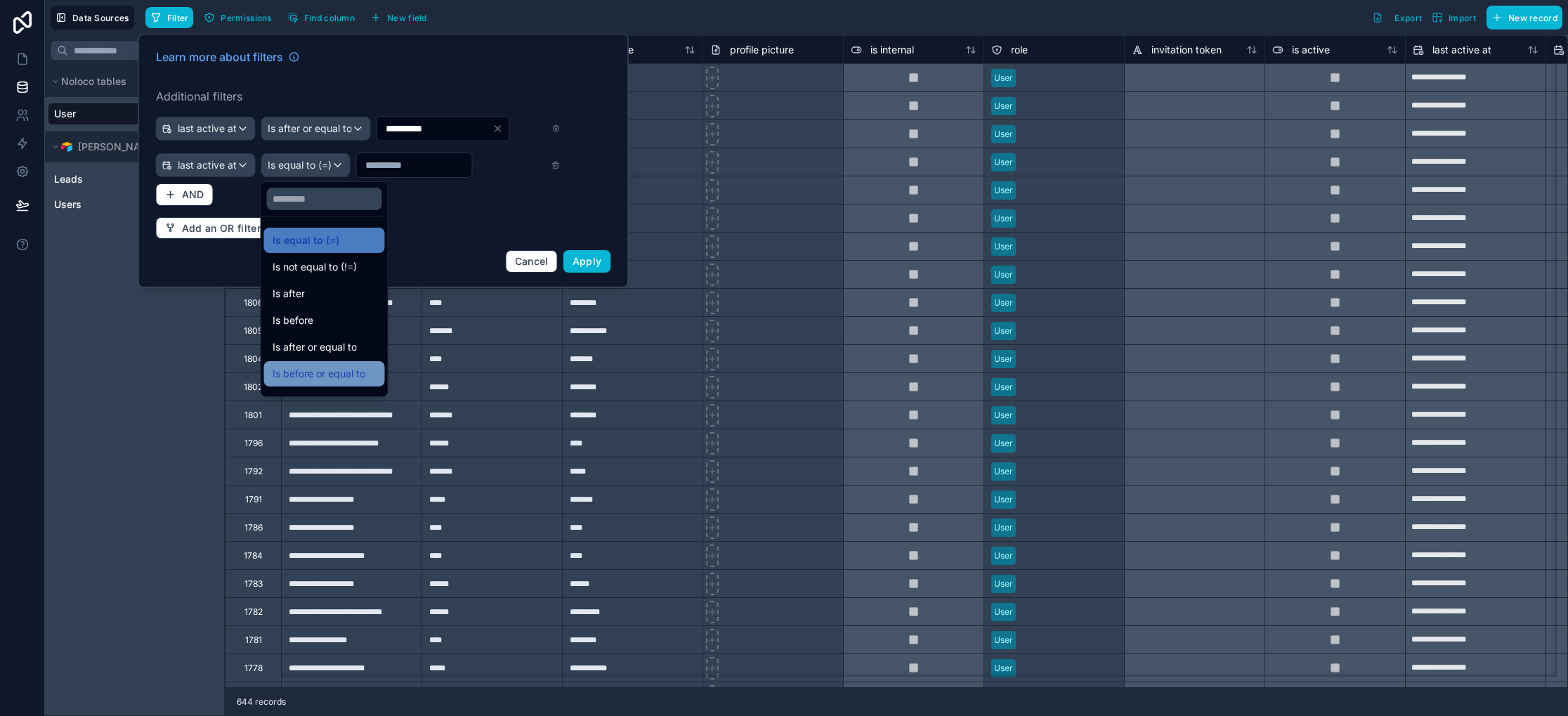
click at [341, 369] on span "Is before or equal to" at bounding box center [319, 374] width 93 height 17
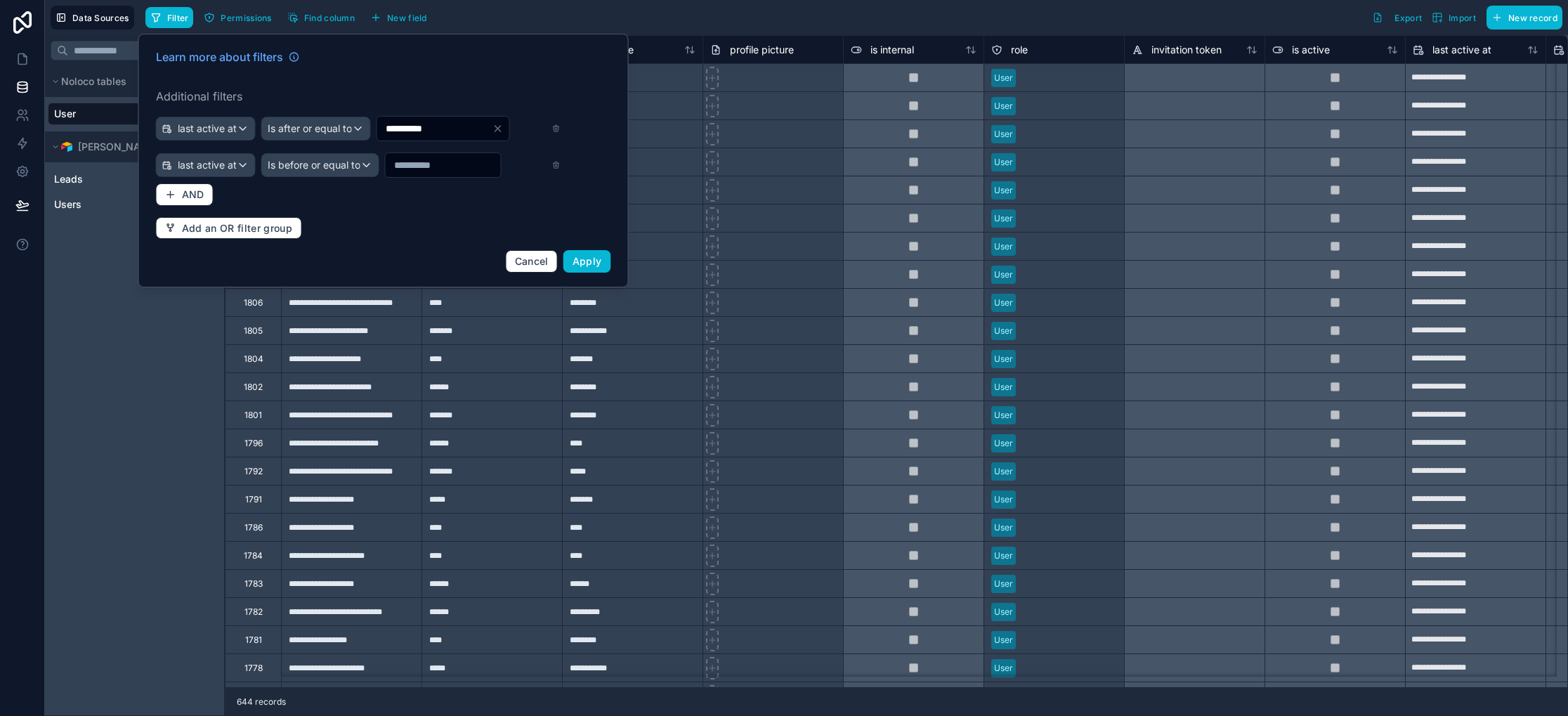
click at [426, 166] on input "text" at bounding box center [443, 165] width 115 height 20
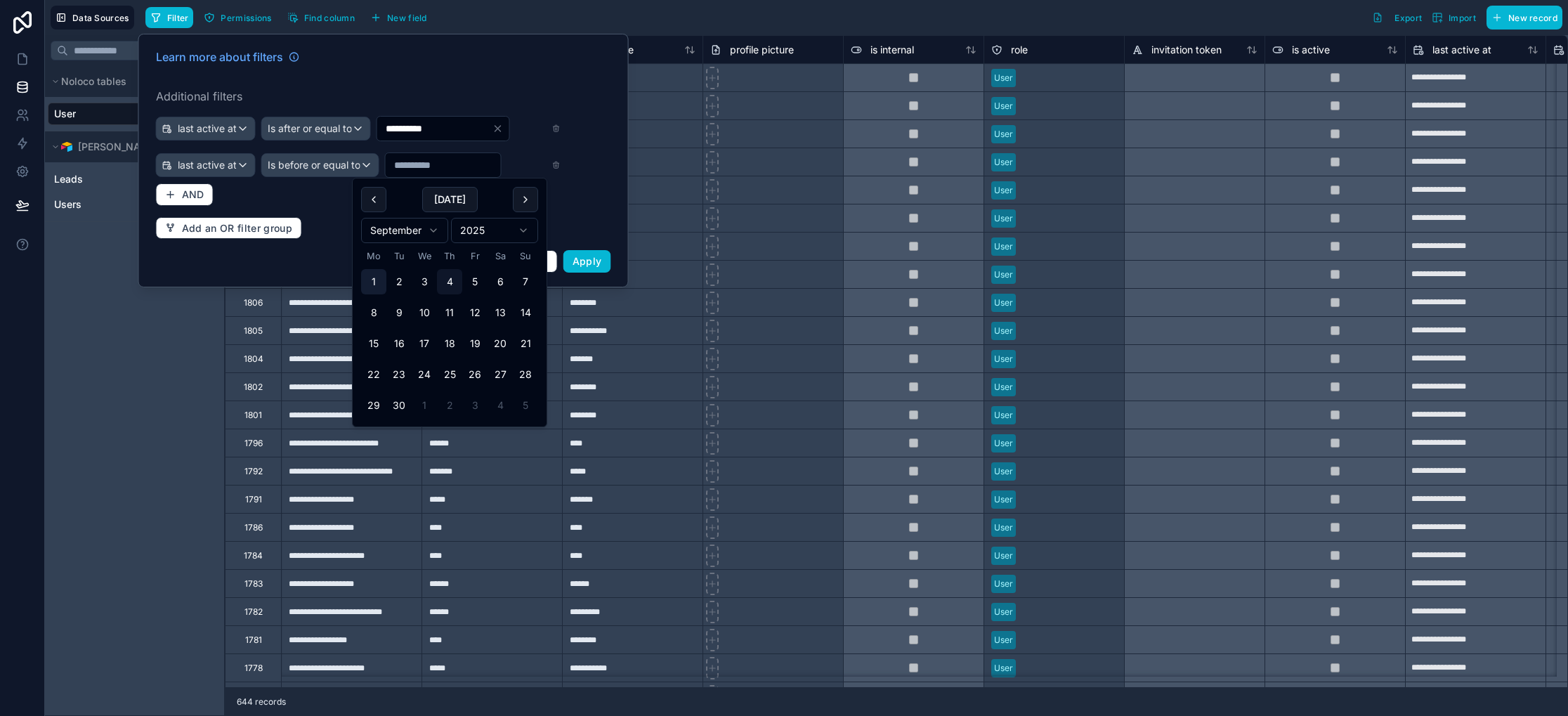
click at [369, 278] on button "1" at bounding box center [374, 282] width 26 height 26
type input "**********"
click at [584, 256] on span "Apply" at bounding box center [588, 261] width 30 height 12
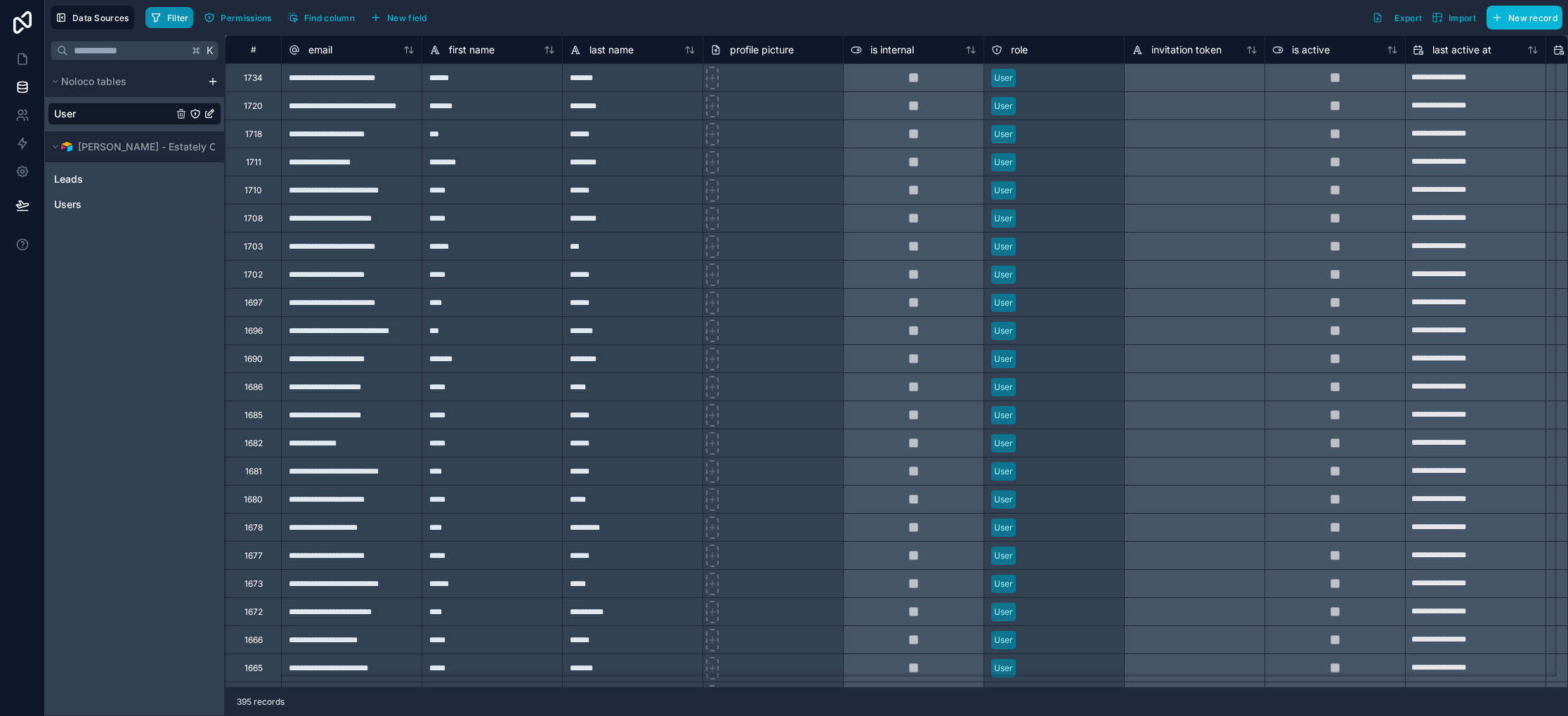
click at [185, 22] on span "Filter" at bounding box center [178, 17] width 21 height 11
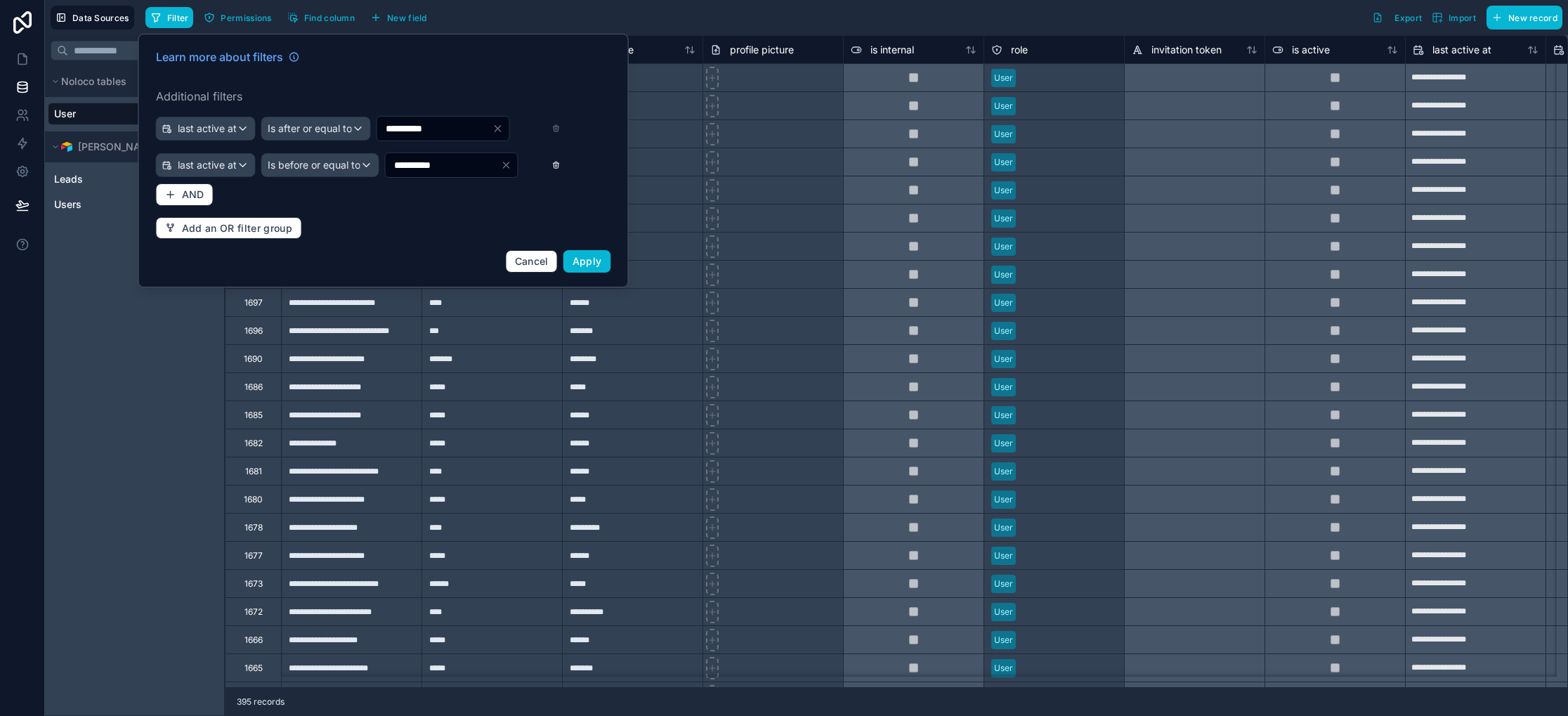
click at [559, 168] on icon at bounding box center [555, 165] width 8 height 10
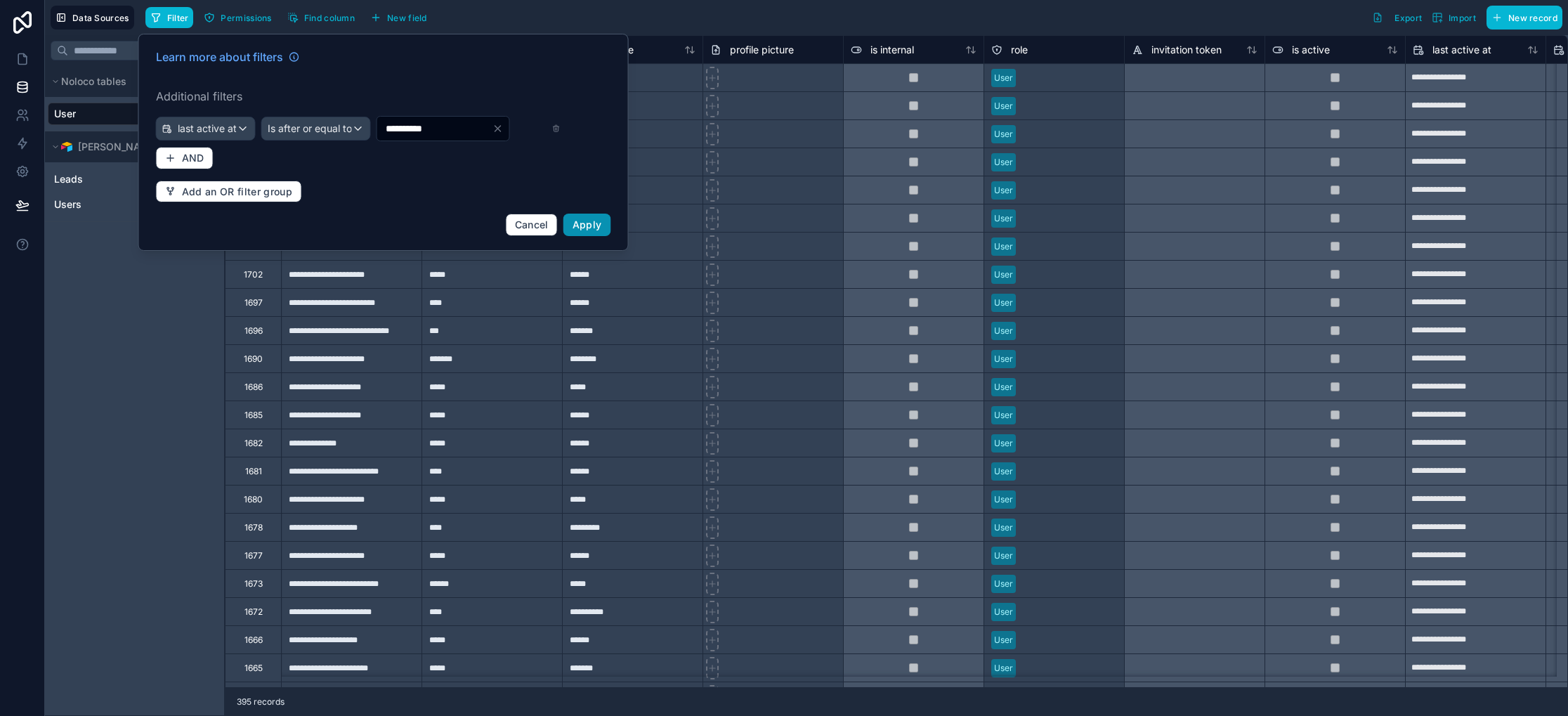
click at [594, 225] on span "Apply" at bounding box center [588, 224] width 30 height 12
